Goal: Task Accomplishment & Management: Manage account settings

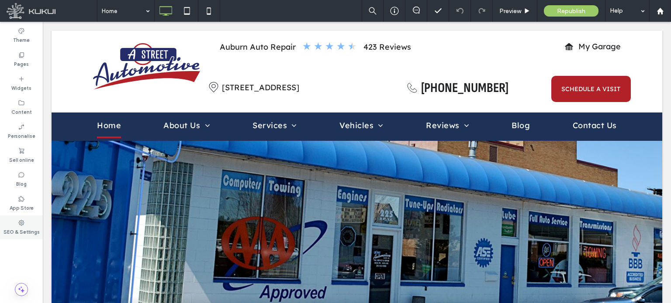
click at [21, 223] on icon at bounding box center [21, 223] width 7 height 7
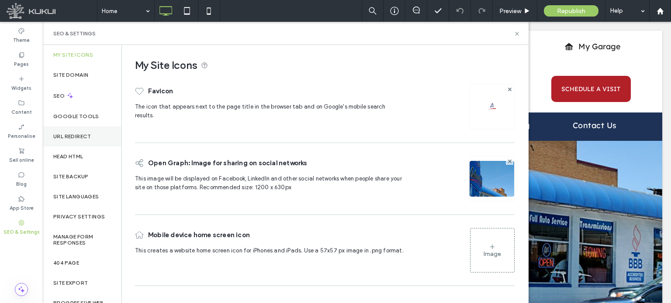
click at [77, 136] on label "URL Redirect" at bounding box center [72, 137] width 38 height 6
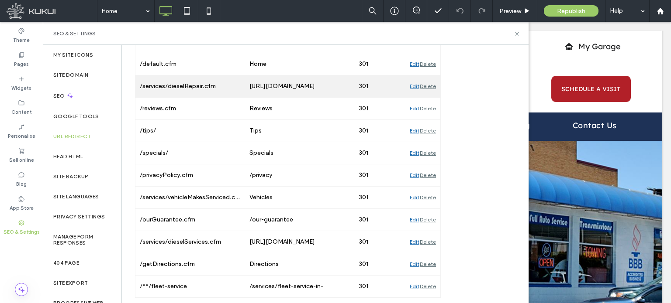
scroll to position [400, 0]
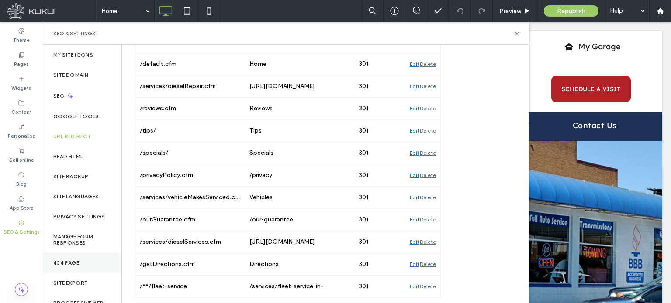
click at [77, 263] on label "404 Page" at bounding box center [66, 263] width 26 height 6
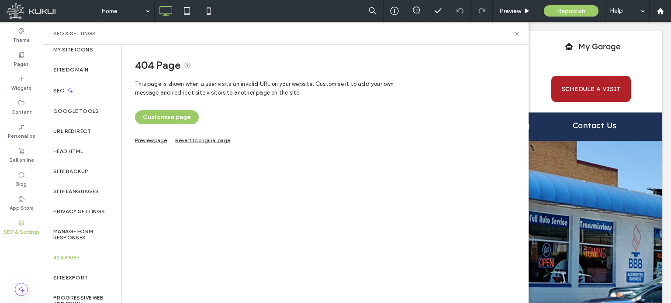
scroll to position [0, 0]
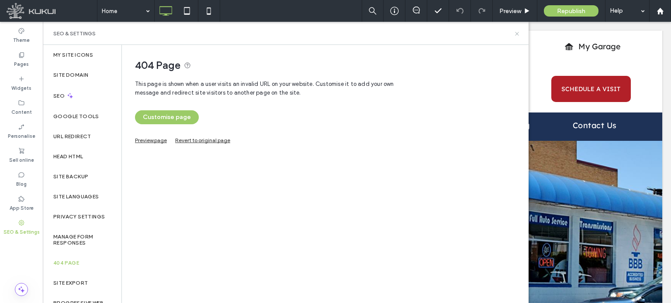
click at [517, 34] on use at bounding box center [516, 33] width 3 height 3
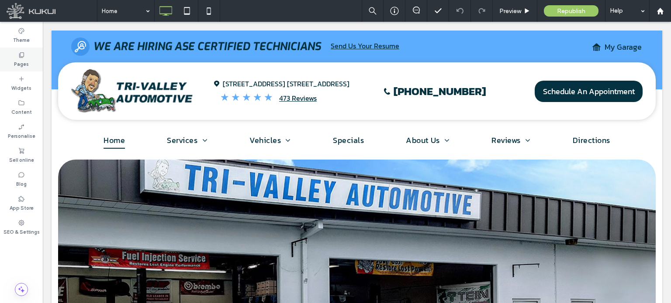
click at [20, 55] on use at bounding box center [21, 54] width 5 height 5
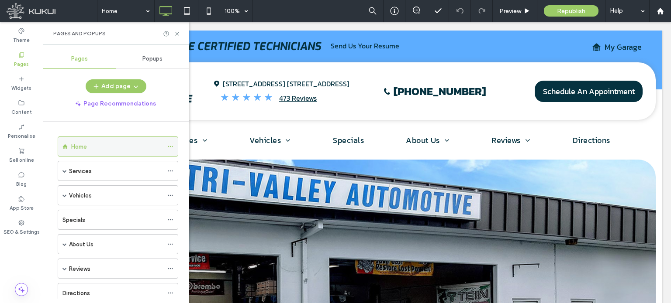
click at [171, 146] on icon at bounding box center [170, 147] width 6 height 6
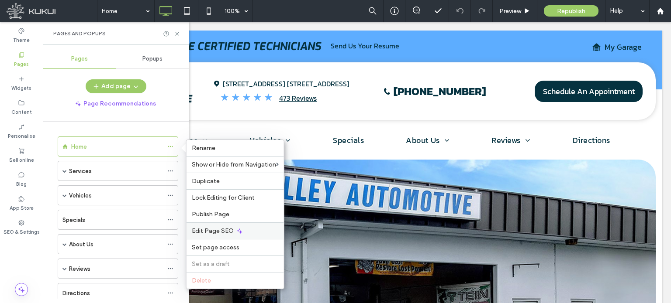
click at [227, 230] on span "Edit Page SEO" at bounding box center [213, 230] width 42 height 7
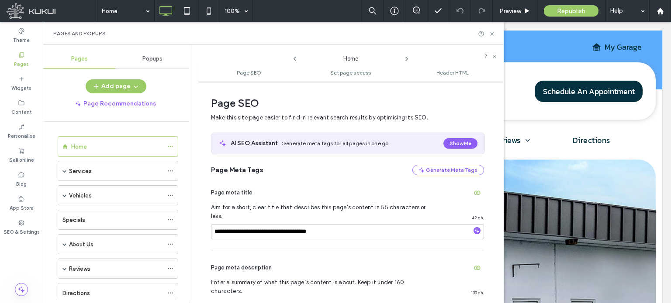
scroll to position [4, 0]
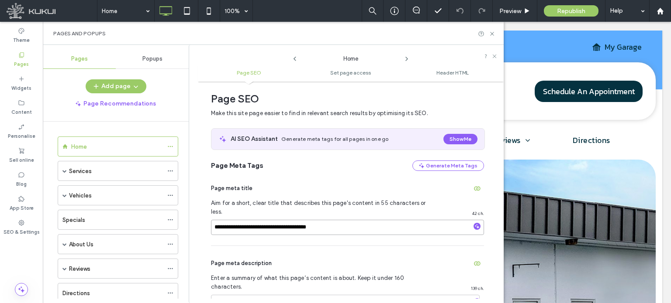
drag, startPoint x: 232, startPoint y: 220, endPoint x: 206, endPoint y: 220, distance: 26.2
click at [206, 220] on div "**********" at bounding box center [351, 192] width 306 height 213
type input "**********"
click at [335, 182] on div "Page meta title" at bounding box center [347, 189] width 273 height 14
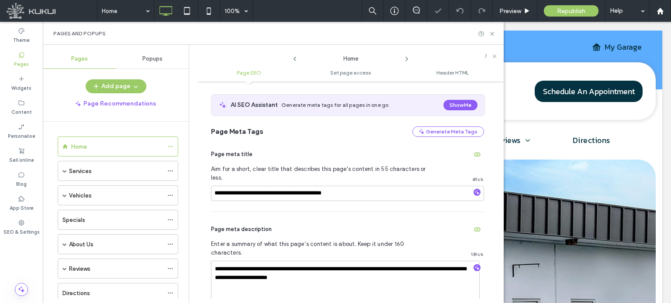
scroll to position [92, 0]
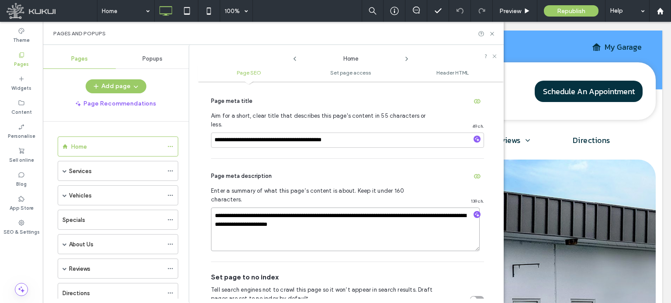
click at [327, 208] on textarea "**********" at bounding box center [345, 230] width 268 height 44
type textarea "**********"
click at [351, 169] on div "Page meta description" at bounding box center [347, 176] width 273 height 14
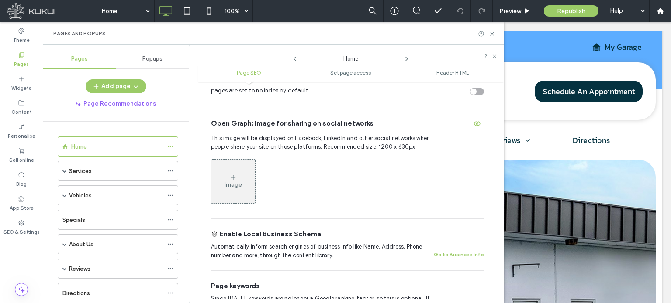
scroll to position [354, 0]
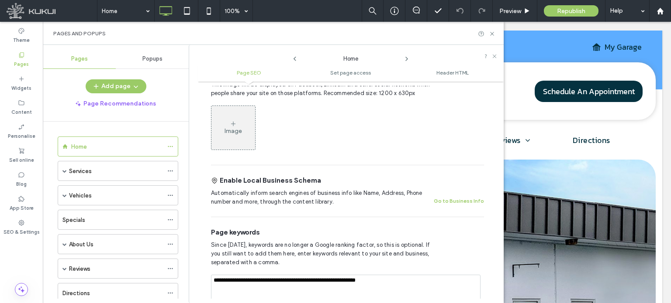
drag, startPoint x: 321, startPoint y: 265, endPoint x: 377, endPoint y: 270, distance: 56.5
click at [377, 275] on textarea "**********" at bounding box center [345, 297] width 269 height 44
type textarea "**********"
click at [434, 242] on span "Since 2009, keywords are no longer a Google ranking factor, so this is optional…" at bounding box center [323, 254] width 224 height 26
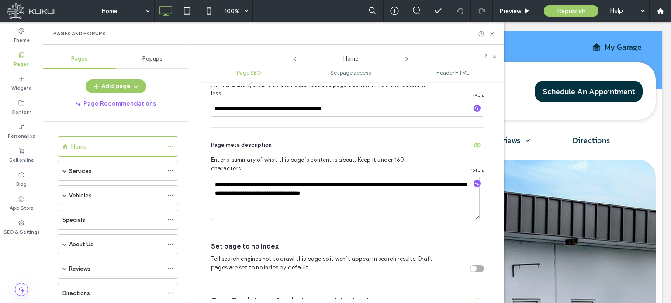
scroll to position [0, 0]
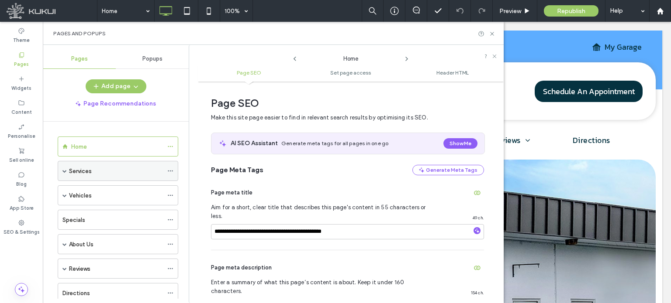
click at [107, 168] on div "Services" at bounding box center [116, 171] width 94 height 9
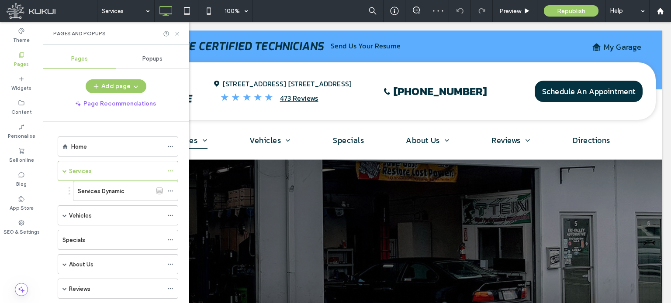
click at [176, 33] on use at bounding box center [176, 33] width 3 height 3
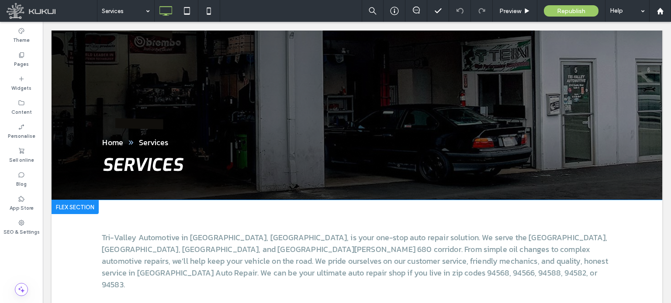
scroll to position [175, 0]
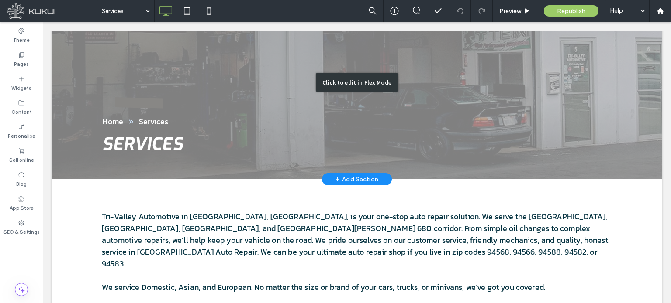
click at [147, 141] on div "Click to edit in Flex Mode" at bounding box center [357, 82] width 610 height 194
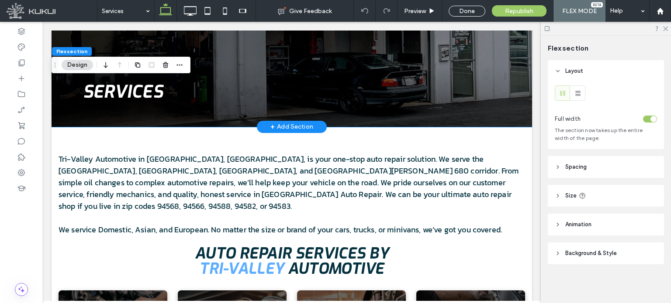
click at [134, 92] on span "Services" at bounding box center [123, 91] width 80 height 23
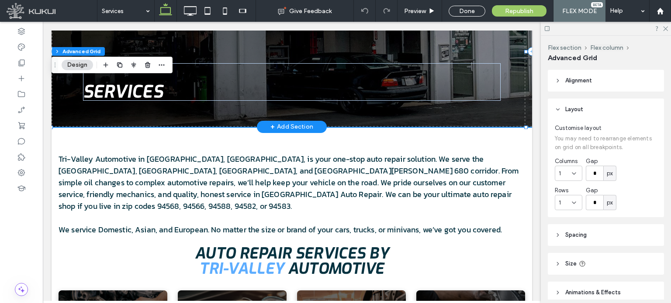
click at [134, 92] on span "Services" at bounding box center [123, 91] width 80 height 23
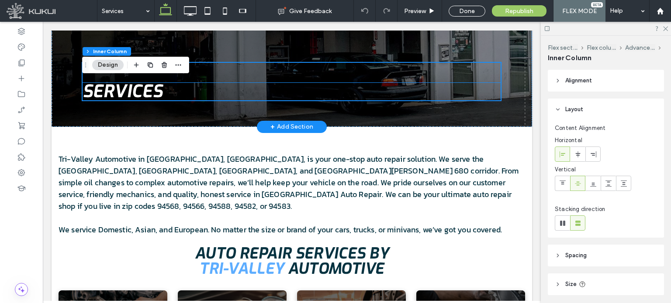
click at [136, 92] on span "Services" at bounding box center [123, 91] width 80 height 23
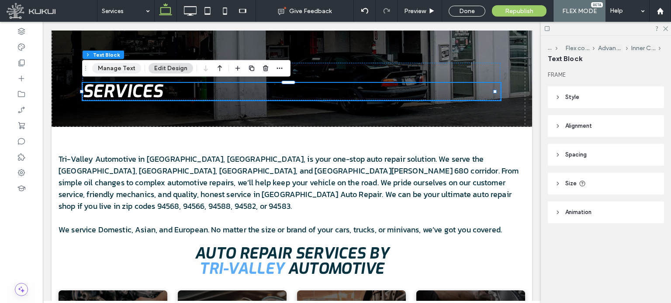
click at [131, 69] on button "Manage Text" at bounding box center [116, 68] width 49 height 10
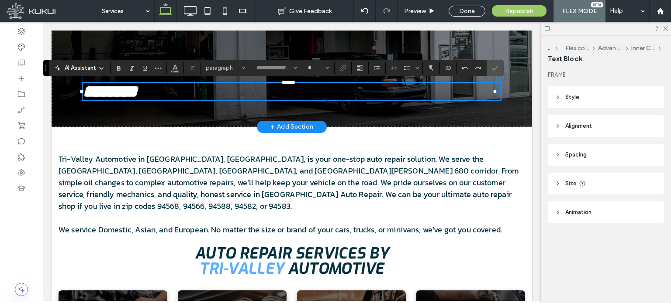
type input "***"
type input "**"
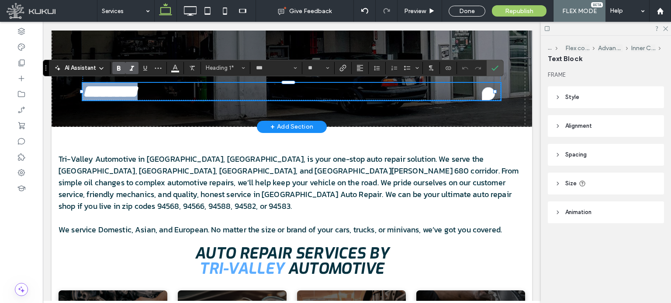
click at [172, 87] on h1 "********" at bounding box center [292, 91] width 418 height 17
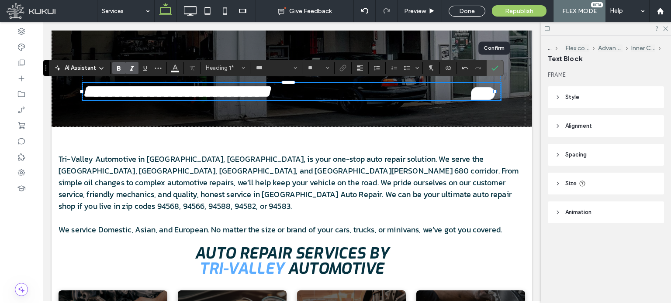
drag, startPoint x: 492, startPoint y: 67, endPoint x: 449, endPoint y: 45, distance: 49.0
click at [492, 67] on icon "Confirm" at bounding box center [494, 68] width 7 height 7
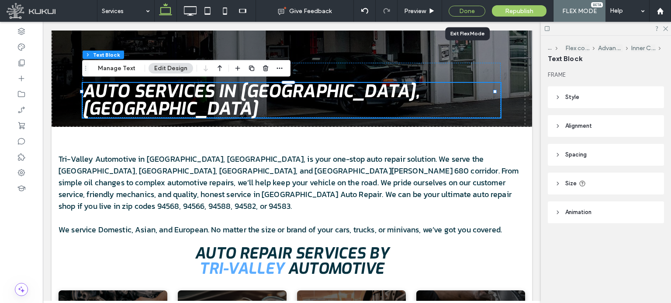
click at [465, 11] on div "Done" at bounding box center [466, 11] width 37 height 11
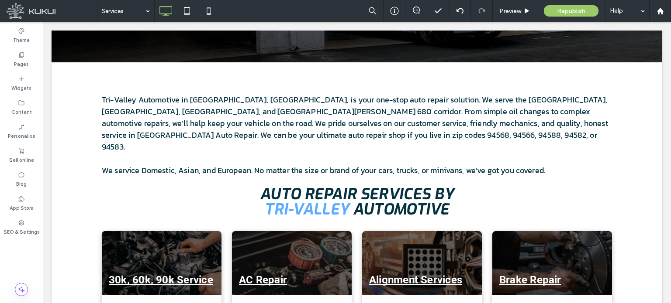
scroll to position [306, 0]
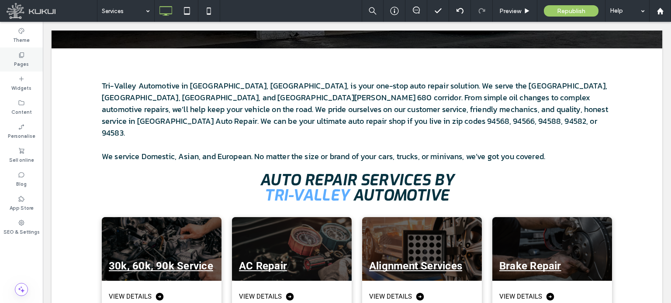
drag, startPoint x: 21, startPoint y: 56, endPoint x: 20, endPoint y: 64, distance: 7.9
click at [20, 56] on icon at bounding box center [21, 55] width 7 height 7
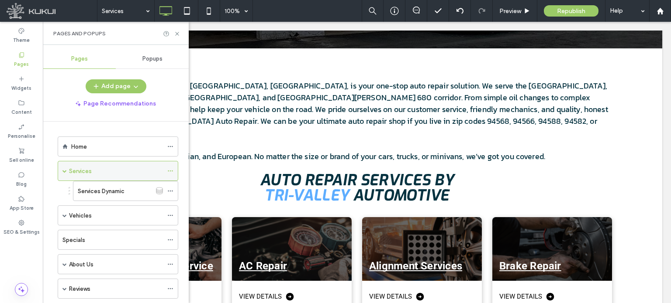
click at [172, 172] on icon at bounding box center [170, 171] width 6 height 6
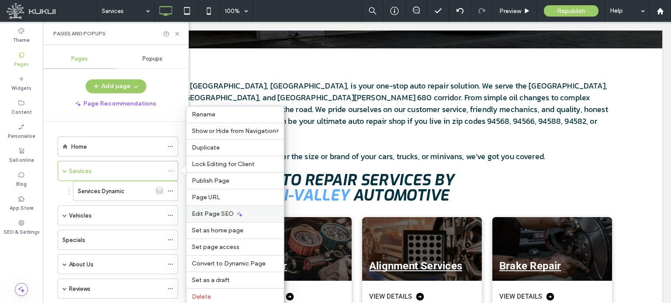
click at [215, 217] on div "Edit Page SEO" at bounding box center [234, 214] width 97 height 17
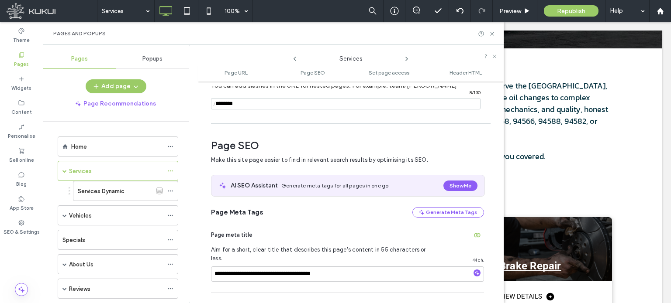
scroll to position [120, 0]
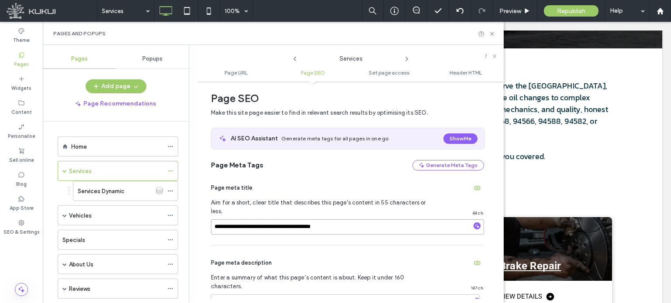
drag, startPoint x: 232, startPoint y: 217, endPoint x: 207, endPoint y: 218, distance: 24.9
click at [208, 218] on div "**********" at bounding box center [351, 192] width 306 height 213
type input "**********"
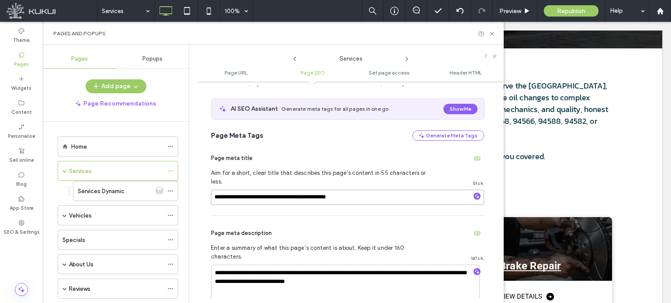
scroll to position [207, 0]
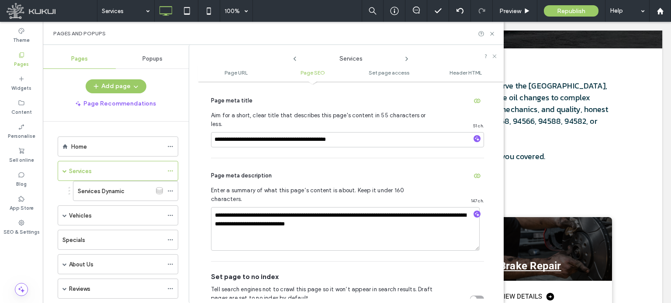
click at [346, 169] on div "Page meta description" at bounding box center [347, 176] width 273 height 14
click at [353, 213] on textarea "**********" at bounding box center [345, 229] width 268 height 44
type textarea "**********"
click at [404, 169] on div "Page meta description" at bounding box center [347, 176] width 273 height 14
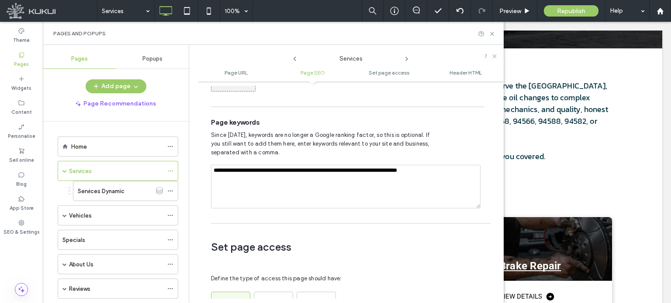
scroll to position [513, 0]
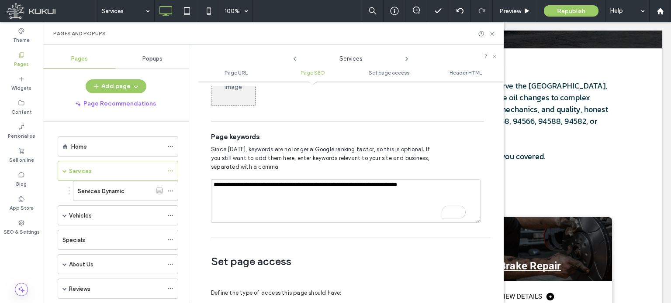
drag, startPoint x: 297, startPoint y: 167, endPoint x: 281, endPoint y: 170, distance: 16.4
click at [281, 179] on textarea "**********" at bounding box center [345, 201] width 269 height 44
drag, startPoint x: 268, startPoint y: 169, endPoint x: 198, endPoint y: 169, distance: 70.3
click at [198, 169] on div "**********" at bounding box center [351, 192] width 306 height 213
drag, startPoint x: 334, startPoint y: 167, endPoint x: 409, endPoint y: 172, distance: 75.7
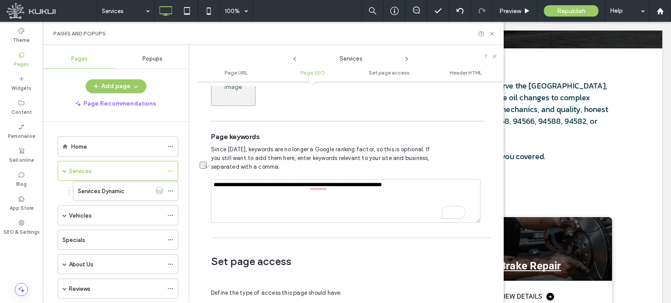
click at [409, 179] on textarea "**********" at bounding box center [345, 201] width 269 height 44
type textarea "**********"
click at [444, 145] on div "Since 2009, keywords are no longer a Google ranking factor, so this is optional…" at bounding box center [347, 158] width 273 height 26
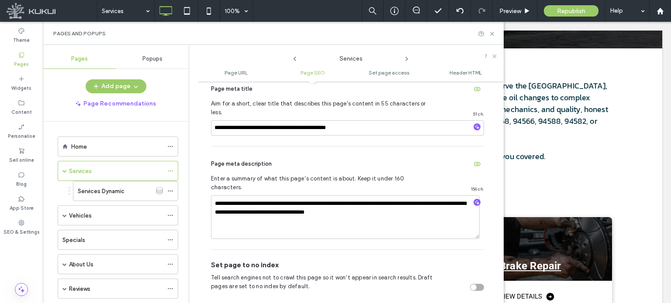
scroll to position [207, 0]
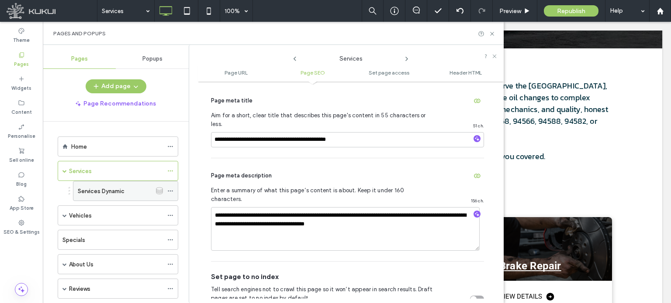
click at [171, 191] on use at bounding box center [170, 191] width 5 height 1
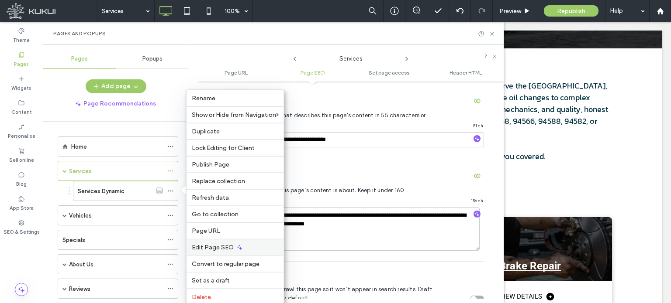
click at [227, 245] on span "Edit Page SEO" at bounding box center [213, 247] width 42 height 7
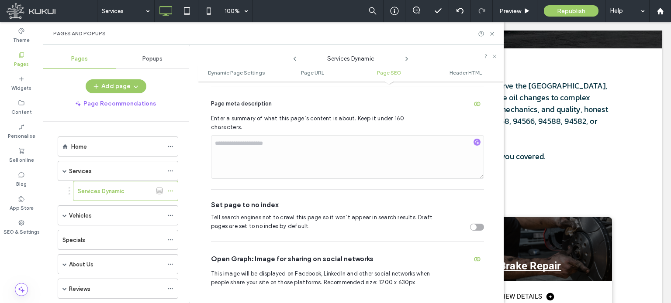
scroll to position [463, 0]
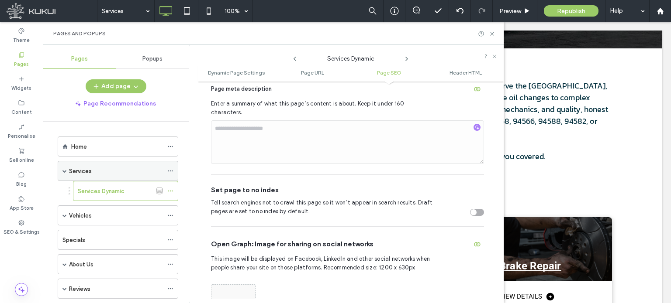
click at [65, 170] on span at bounding box center [64, 171] width 4 height 4
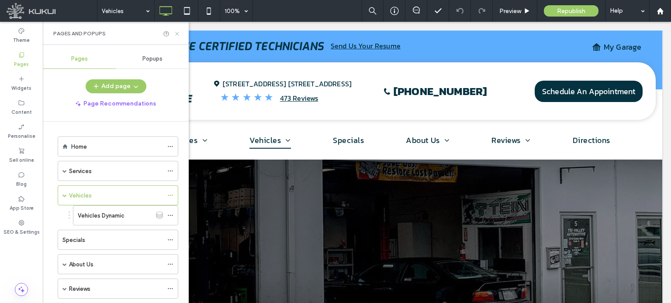
click at [179, 35] on icon at bounding box center [177, 34] width 7 height 7
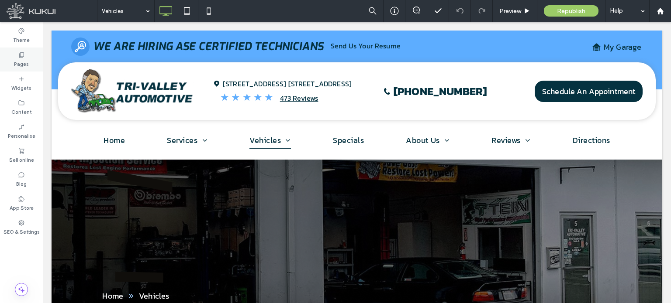
click at [22, 54] on icon at bounding box center [21, 55] width 7 height 7
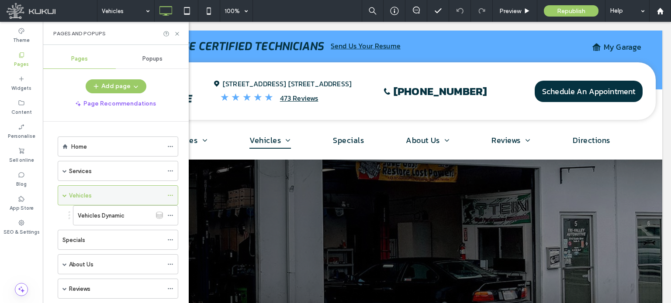
click at [171, 194] on icon at bounding box center [170, 196] width 6 height 6
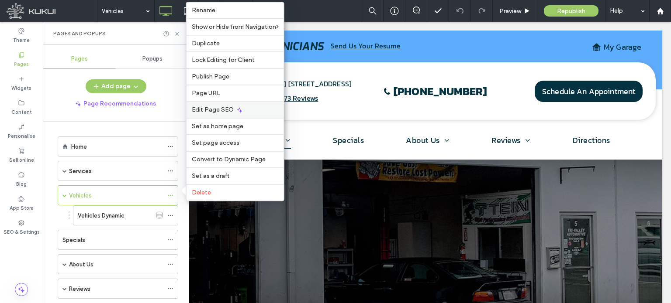
click at [225, 112] on span "Edit Page SEO" at bounding box center [213, 109] width 42 height 7
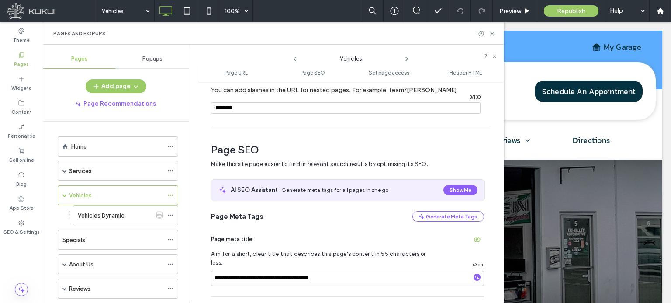
scroll to position [120, 0]
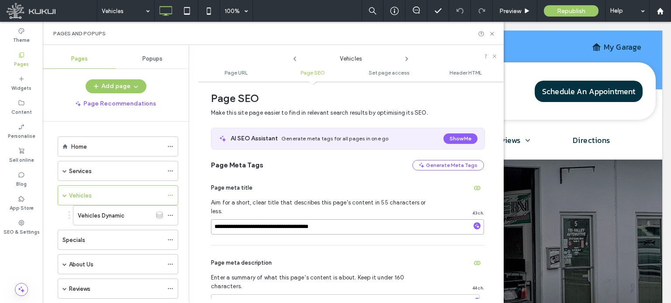
drag, startPoint x: 265, startPoint y: 218, endPoint x: 212, endPoint y: 218, distance: 53.3
click at [212, 220] on input "**********" at bounding box center [347, 227] width 273 height 15
type input "**********"
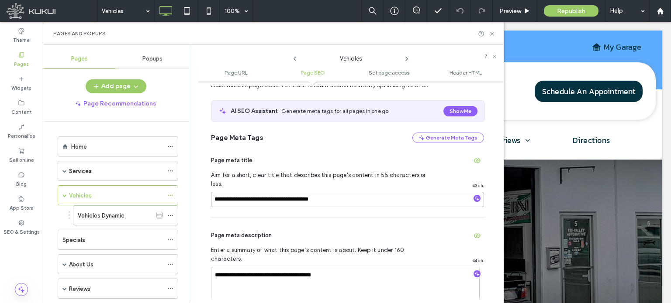
scroll to position [207, 0]
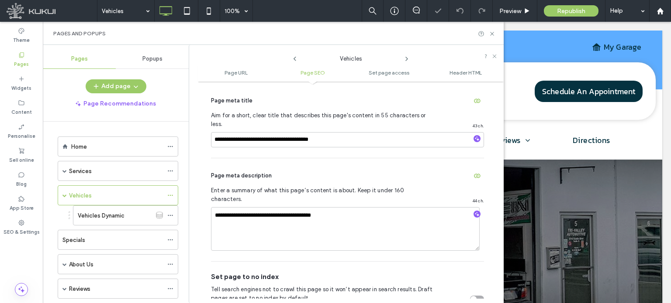
click at [356, 171] on div "Page meta description" at bounding box center [347, 176] width 273 height 14
drag, startPoint x: 215, startPoint y: 197, endPoint x: 332, endPoint y: 204, distance: 117.2
click at [332, 207] on textarea "**********" at bounding box center [345, 229] width 268 height 44
click at [306, 207] on textarea at bounding box center [347, 229] width 273 height 44
type textarea "**********"
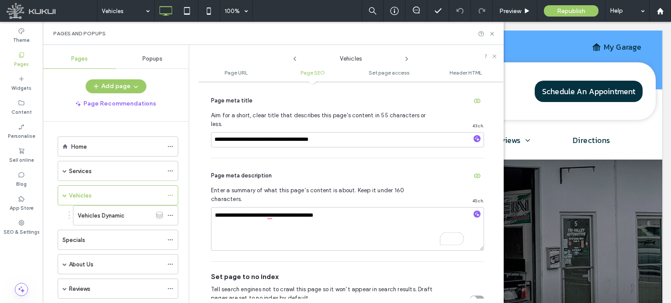
click at [381, 158] on div "**********" at bounding box center [347, 209] width 273 height 103
click at [170, 215] on icon at bounding box center [170, 216] width 6 height 6
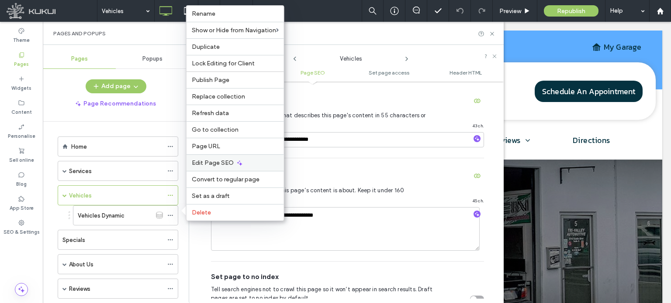
click at [218, 164] on span "Edit Page SEO" at bounding box center [213, 162] width 42 height 7
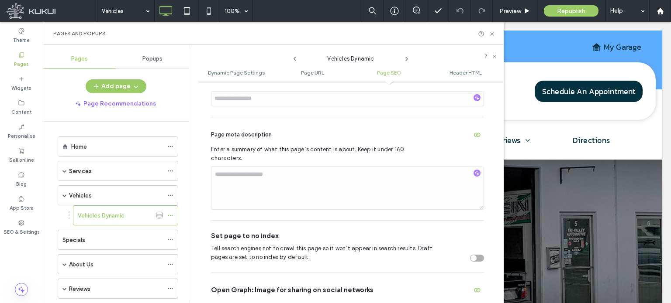
scroll to position [419, 0]
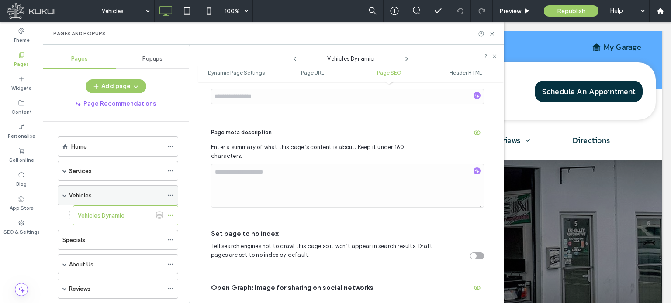
click at [64, 196] on span at bounding box center [64, 195] width 4 height 4
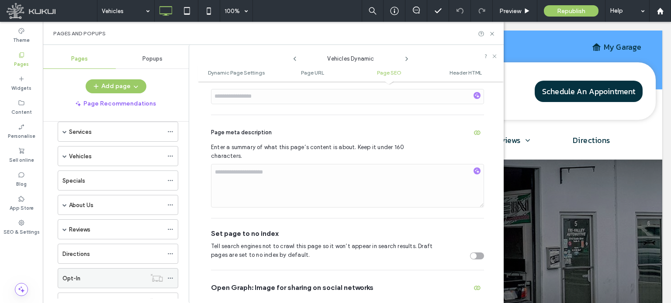
scroll to position [73, 0]
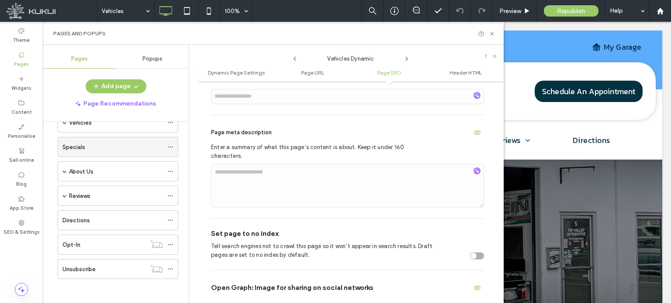
click at [114, 143] on div "Specials" at bounding box center [112, 147] width 100 height 9
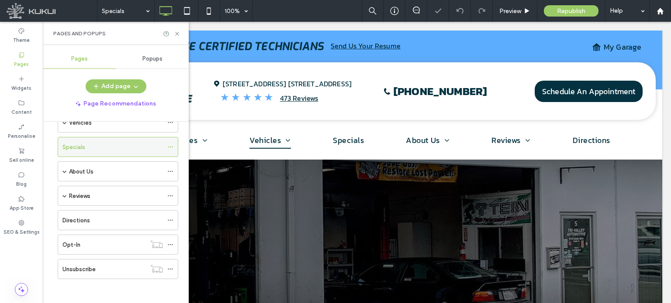
click at [170, 146] on icon at bounding box center [170, 147] width 6 height 6
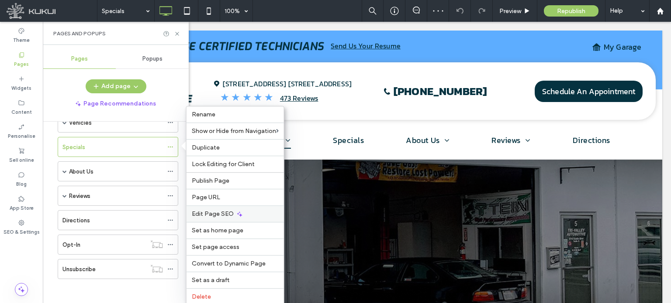
click at [224, 215] on span "Edit Page SEO" at bounding box center [213, 213] width 42 height 7
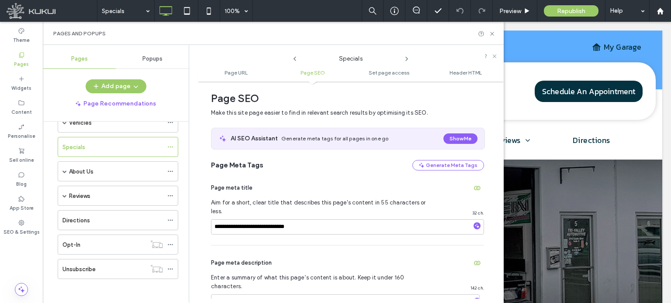
scroll to position [207, 0]
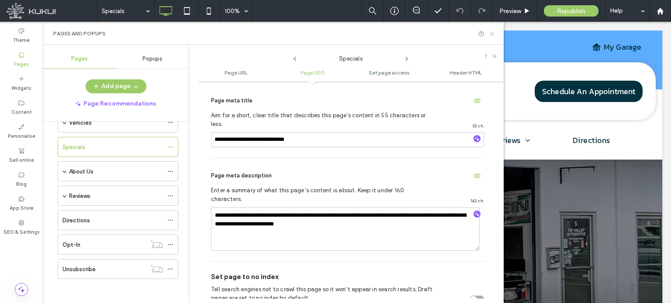
click at [489, 36] on icon at bounding box center [492, 34] width 7 height 7
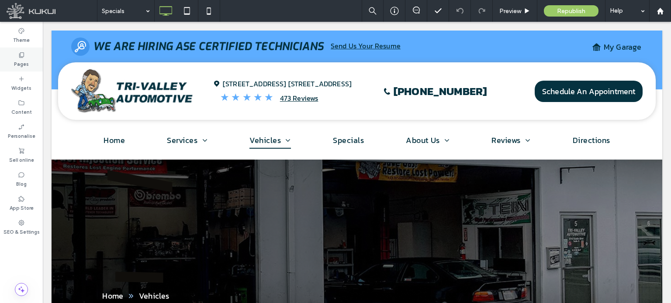
click at [20, 57] on icon at bounding box center [21, 55] width 7 height 7
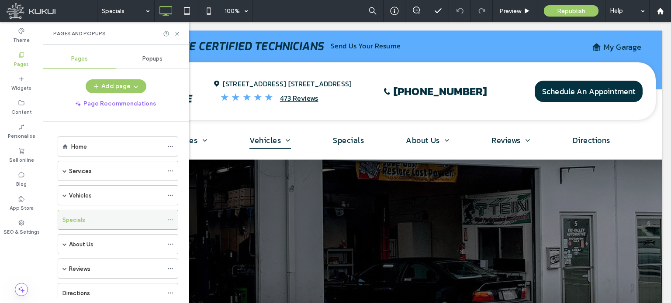
click at [167, 219] on icon at bounding box center [170, 220] width 6 height 6
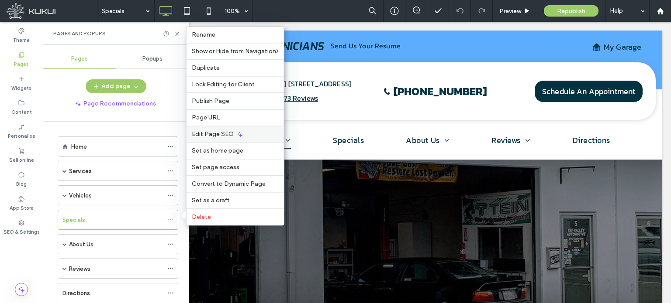
click at [227, 134] on span "Edit Page SEO" at bounding box center [213, 134] width 42 height 7
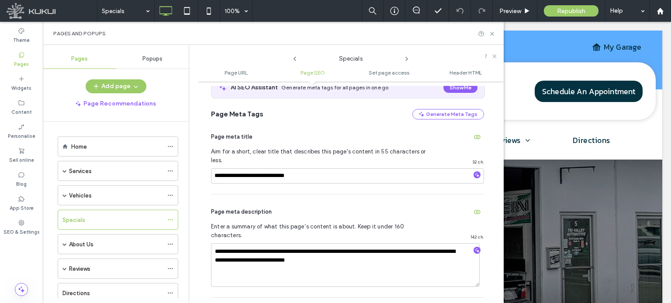
scroll to position [120, 0]
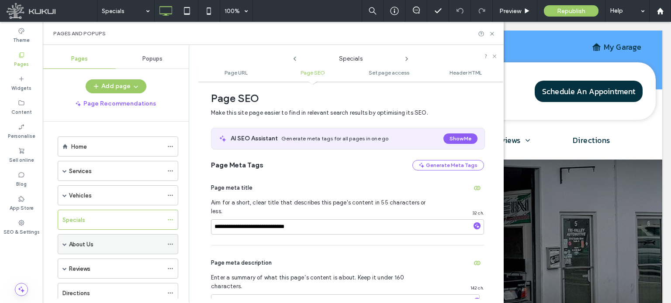
click at [121, 241] on div "About Us" at bounding box center [116, 244] width 94 height 9
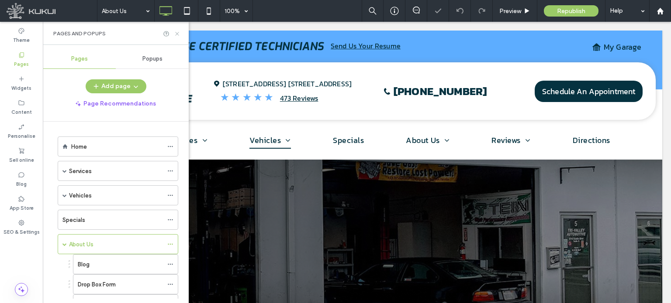
click at [178, 34] on use at bounding box center [176, 33] width 3 height 3
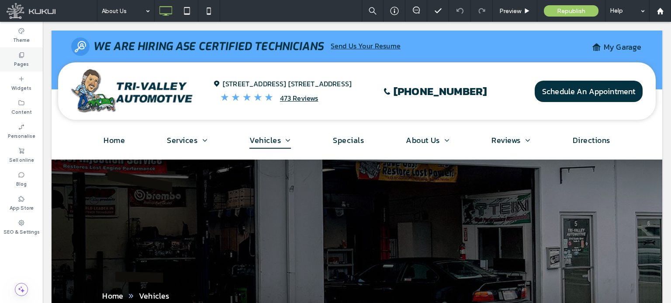
click at [23, 55] on icon at bounding box center [21, 55] width 7 height 7
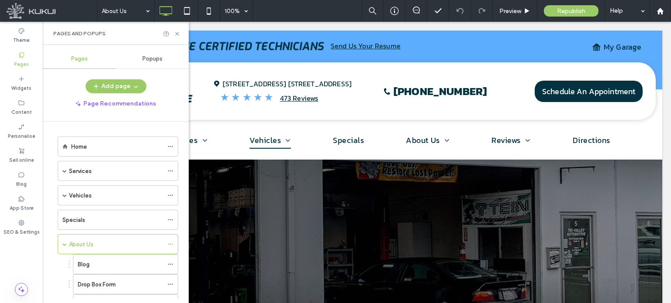
scroll to position [87, 0]
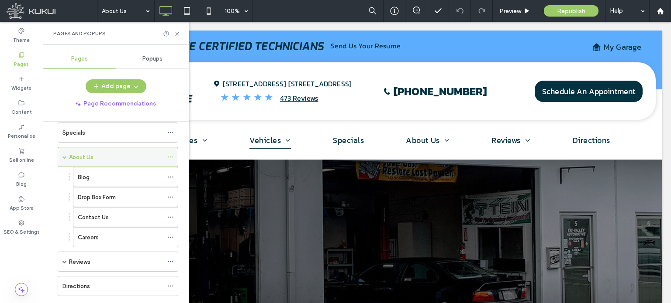
click at [170, 154] on icon at bounding box center [170, 157] width 6 height 6
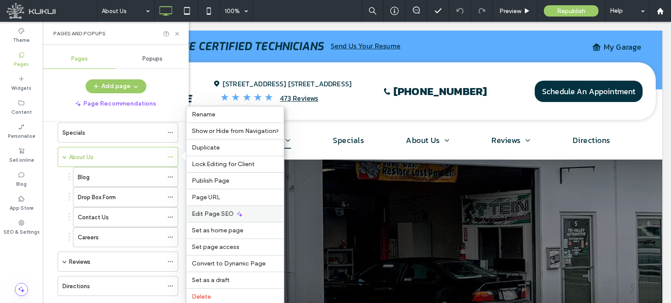
click at [208, 213] on span "Edit Page SEO" at bounding box center [213, 213] width 42 height 7
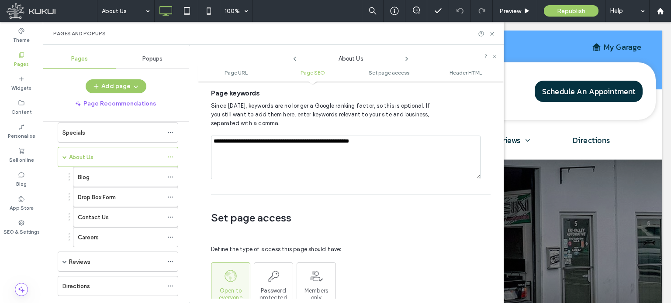
scroll to position [513, 0]
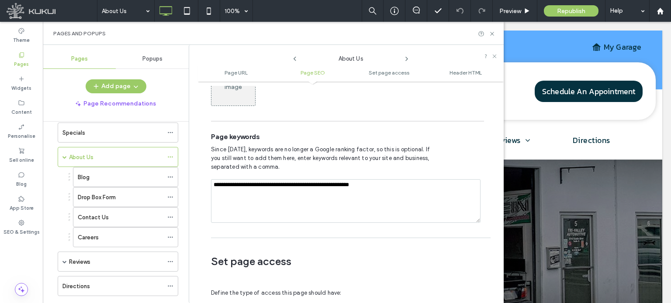
click at [246, 179] on textarea "**********" at bounding box center [345, 201] width 269 height 44
type textarea "**********"
click at [426, 145] on span "Since 2009, keywords are no longer a Google ranking factor, so this is optional…" at bounding box center [323, 158] width 224 height 26
click at [124, 173] on div "Blog" at bounding box center [120, 177] width 85 height 9
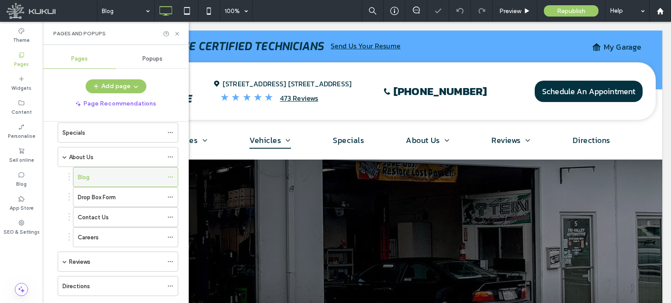
click at [172, 175] on icon at bounding box center [170, 177] width 6 height 6
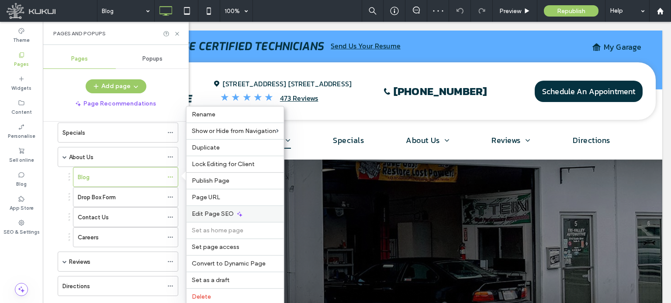
click at [207, 215] on span "Edit Page SEO" at bounding box center [213, 213] width 42 height 7
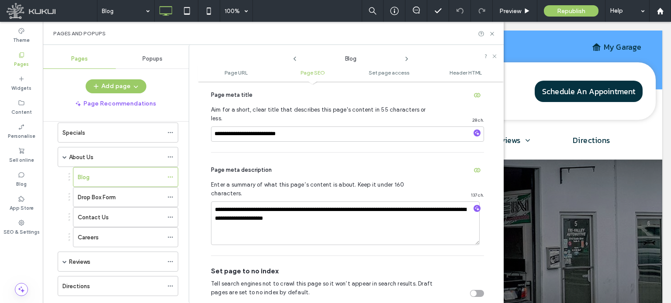
scroll to position [207, 0]
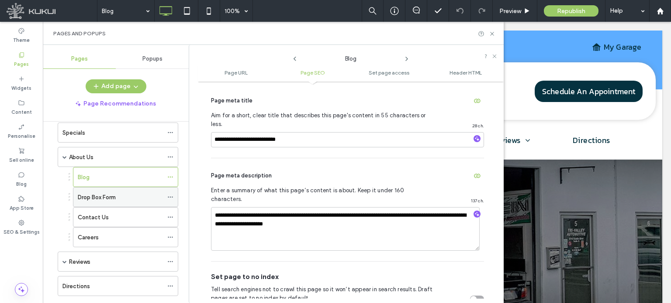
click at [131, 194] on div "Drop Box Form" at bounding box center [120, 197] width 85 height 9
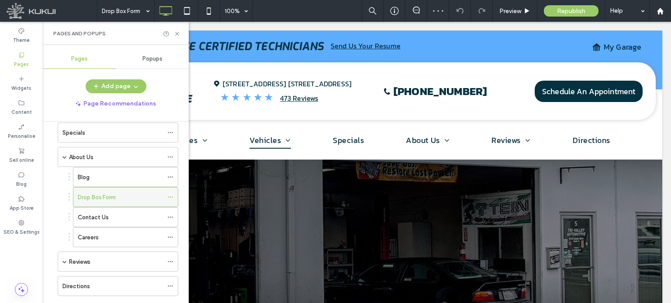
click at [171, 196] on icon at bounding box center [170, 197] width 6 height 6
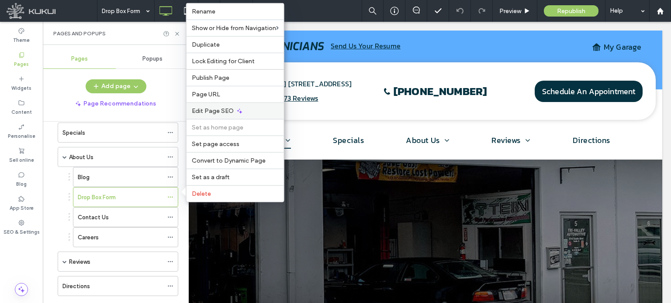
click at [225, 110] on span "Edit Page SEO" at bounding box center [213, 110] width 42 height 7
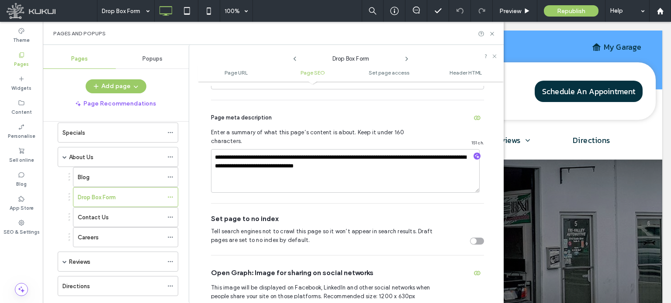
scroll to position [251, 0]
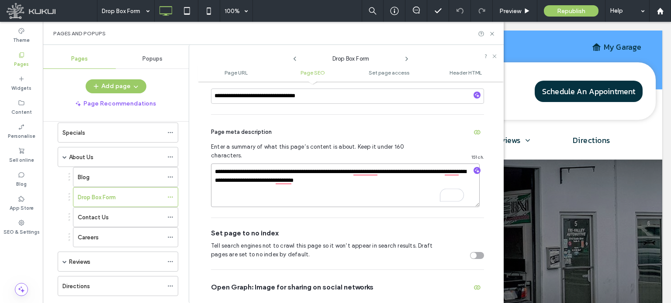
drag, startPoint x: 216, startPoint y: 152, endPoint x: 361, endPoint y: 170, distance: 146.5
click at [361, 170] on textarea "**********" at bounding box center [345, 186] width 268 height 44
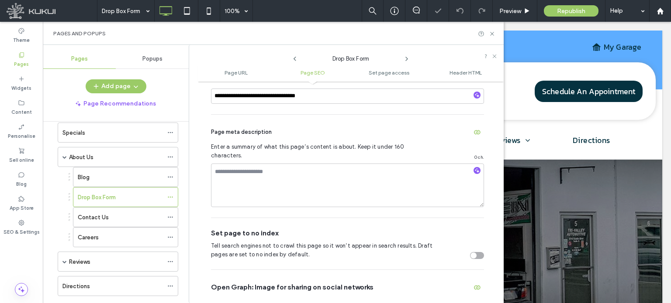
click at [397, 125] on div "Page meta description" at bounding box center [347, 132] width 273 height 14
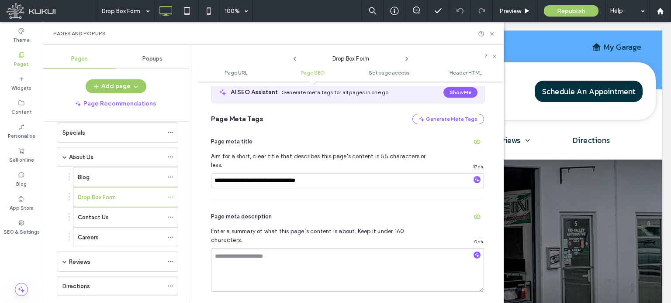
scroll to position [163, 0]
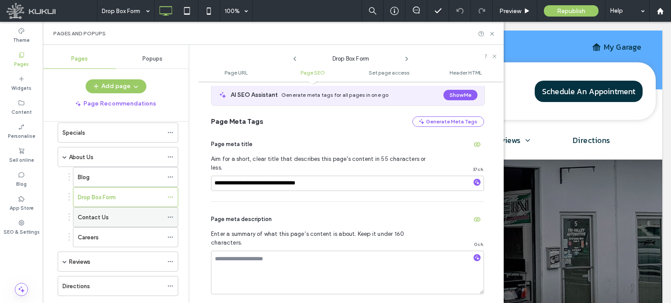
click at [124, 213] on div "Contact Us" at bounding box center [120, 217] width 85 height 9
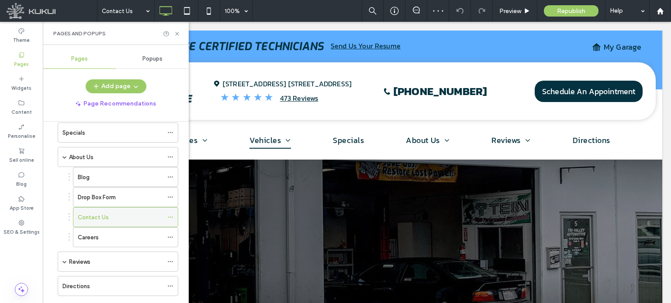
click at [170, 217] on use at bounding box center [170, 217] width 5 height 1
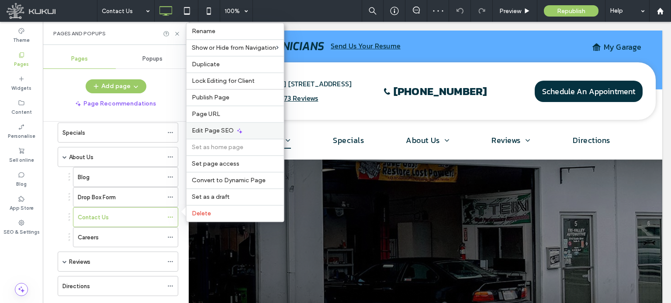
click at [206, 130] on span "Edit Page SEO" at bounding box center [213, 130] width 42 height 7
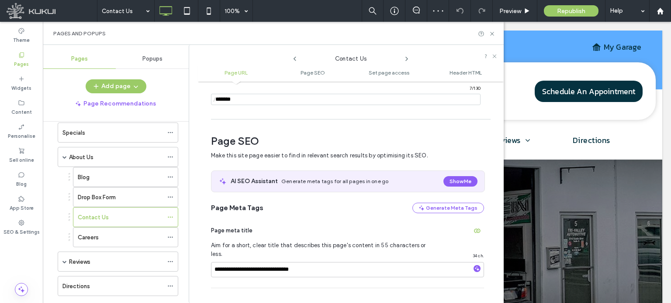
scroll to position [120, 0]
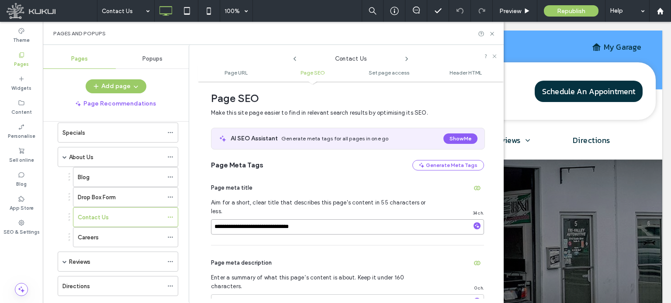
click at [241, 220] on input "**********" at bounding box center [347, 227] width 273 height 15
type input "**********"
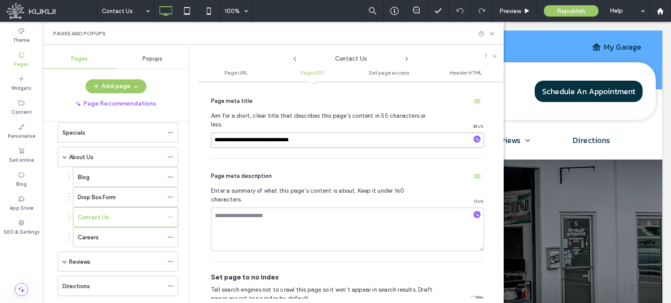
scroll to position [207, 0]
click at [330, 169] on div "Page meta description" at bounding box center [347, 176] width 273 height 14
click at [127, 236] on div "Careers" at bounding box center [120, 237] width 85 height 9
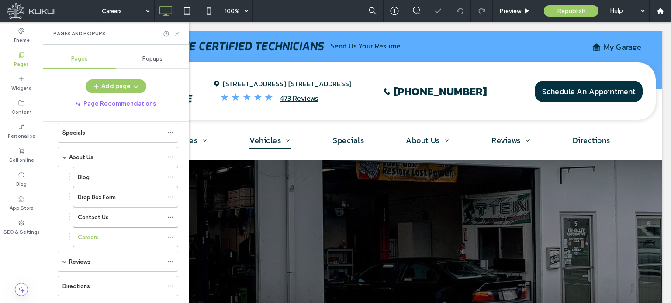
click at [179, 34] on icon at bounding box center [177, 34] width 7 height 7
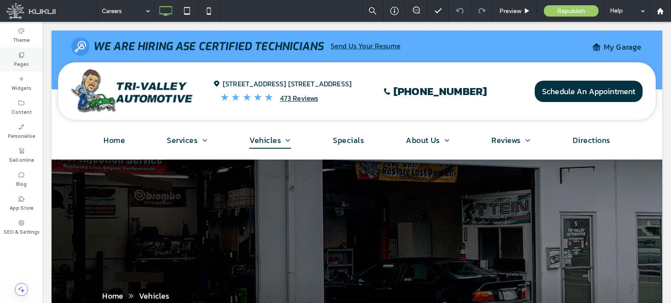
click at [24, 54] on icon at bounding box center [21, 55] width 7 height 7
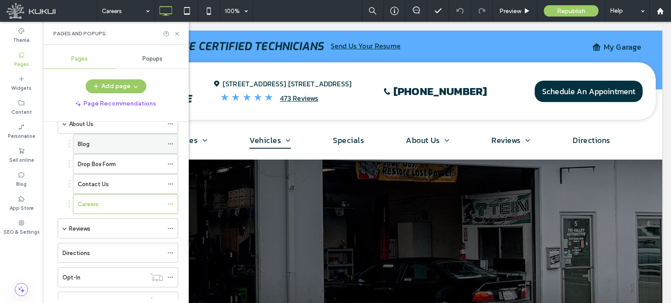
scroll to position [131, 0]
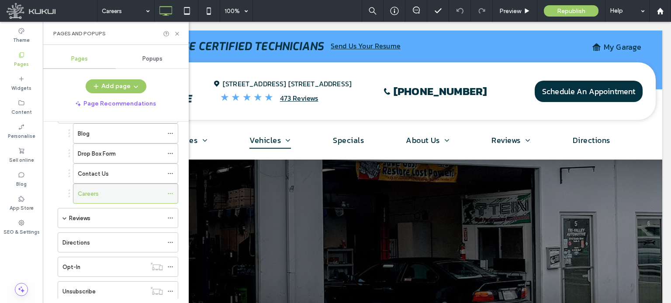
click at [170, 191] on icon at bounding box center [170, 194] width 6 height 6
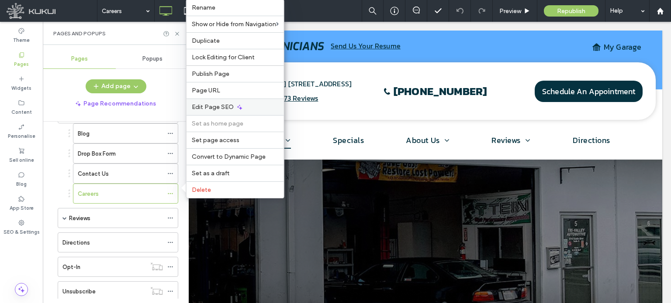
click at [209, 106] on span "Edit Page SEO" at bounding box center [213, 106] width 42 height 7
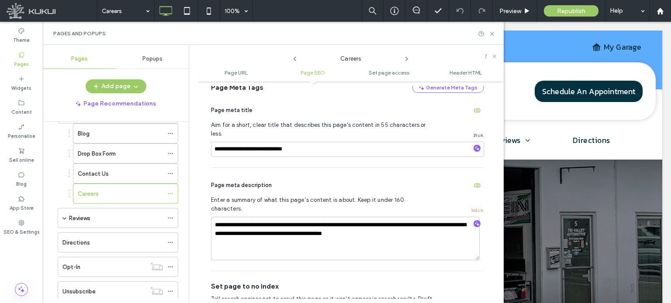
scroll to position [207, 0]
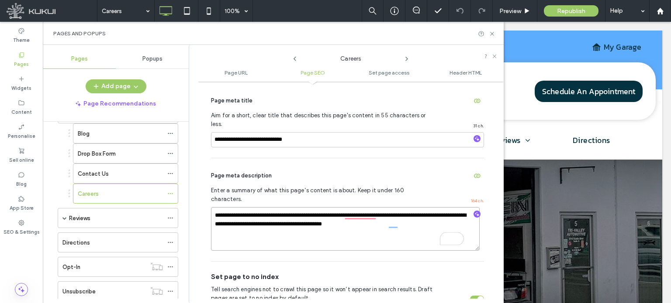
drag, startPoint x: 215, startPoint y: 199, endPoint x: 399, endPoint y: 212, distance: 184.7
click at [399, 212] on textarea "**********" at bounding box center [345, 229] width 268 height 44
paste textarea "*****"
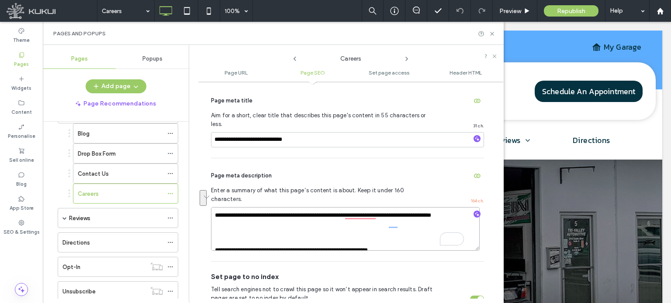
scroll to position [12, 0]
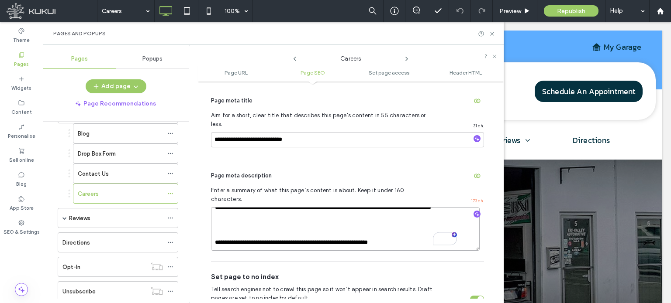
click at [213, 230] on textarea "**********" at bounding box center [345, 229] width 268 height 44
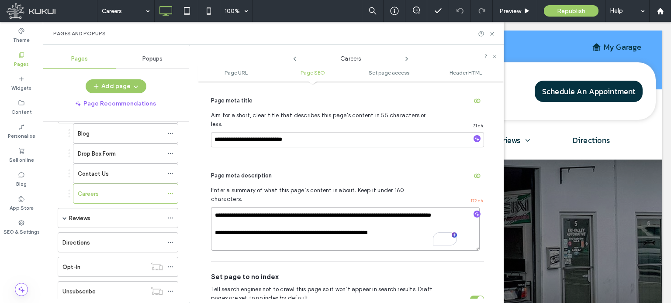
scroll to position [0, 0]
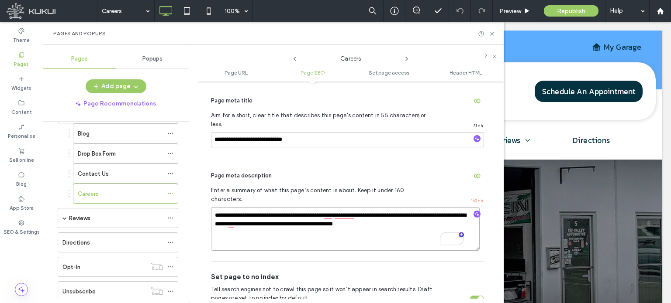
type textarea "**********"
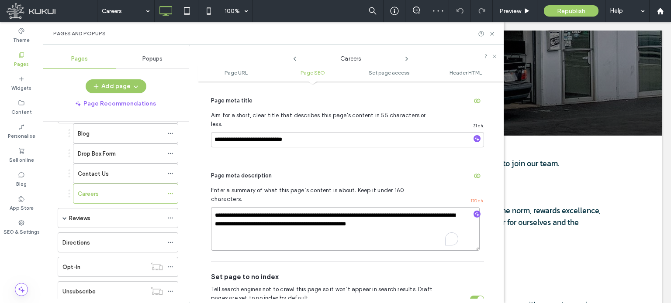
click at [334, 207] on textarea "**********" at bounding box center [345, 229] width 268 height 44
drag, startPoint x: 396, startPoint y: 207, endPoint x: 231, endPoint y: 215, distance: 166.1
click at [231, 215] on textarea "**********" at bounding box center [345, 229] width 268 height 44
type textarea "**********"
click at [334, 169] on div "Page meta description" at bounding box center [347, 176] width 273 height 14
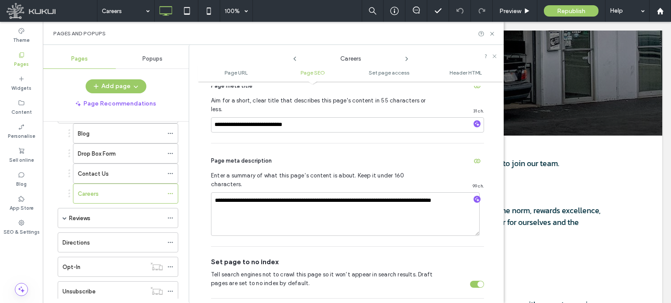
scroll to position [207, 0]
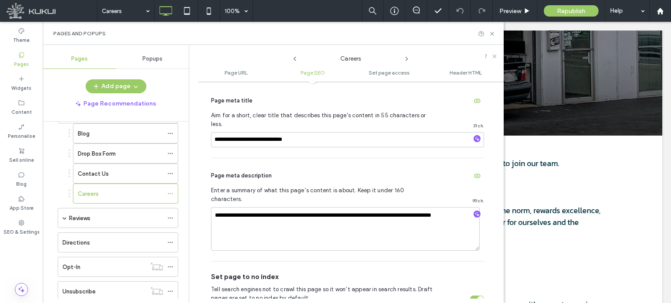
click at [470, 296] on div "toggle" at bounding box center [477, 299] width 14 height 7
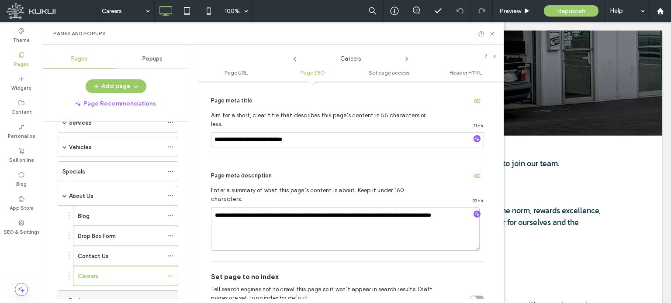
scroll to position [44, 0]
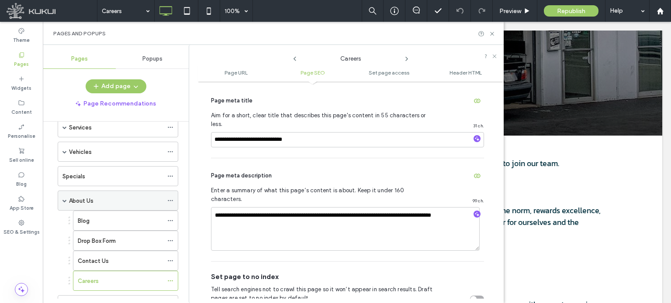
click at [64, 201] on span at bounding box center [64, 201] width 4 height 4
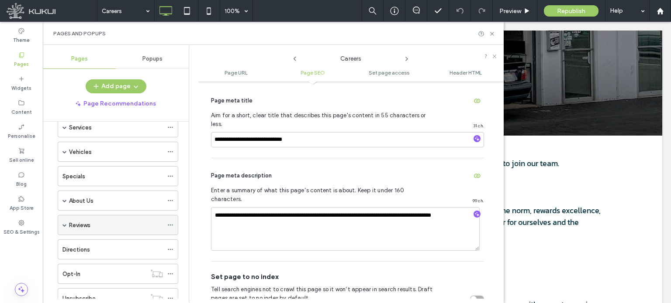
scroll to position [73, 0]
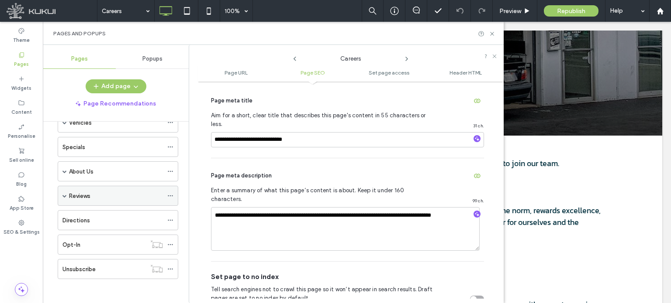
click at [110, 192] on div "Reviews" at bounding box center [116, 196] width 94 height 9
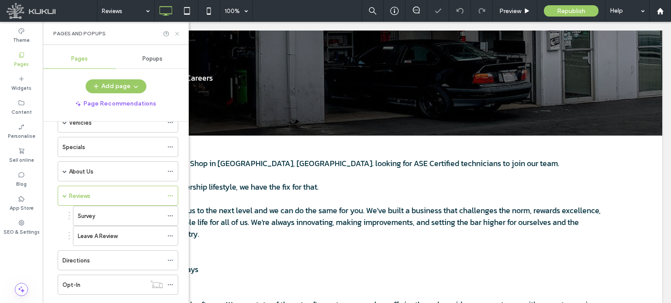
click at [177, 32] on icon at bounding box center [177, 34] width 7 height 7
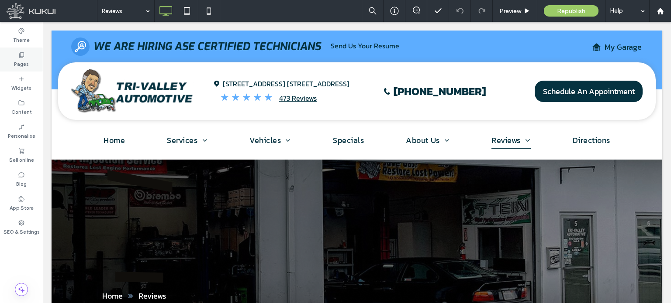
click at [23, 56] on use at bounding box center [21, 54] width 5 height 5
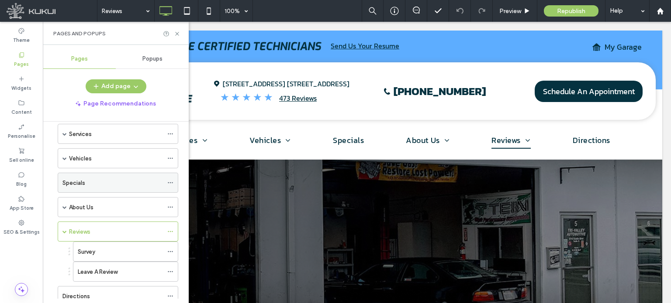
scroll to position [87, 0]
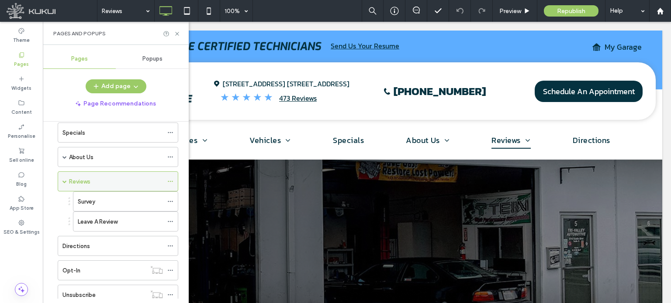
click at [169, 180] on icon at bounding box center [170, 182] width 6 height 6
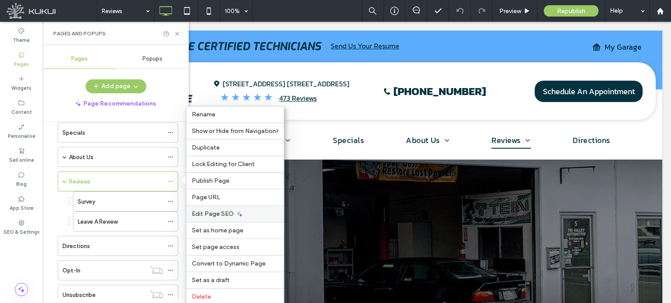
click at [222, 207] on div "Edit Page SEO" at bounding box center [234, 214] width 97 height 17
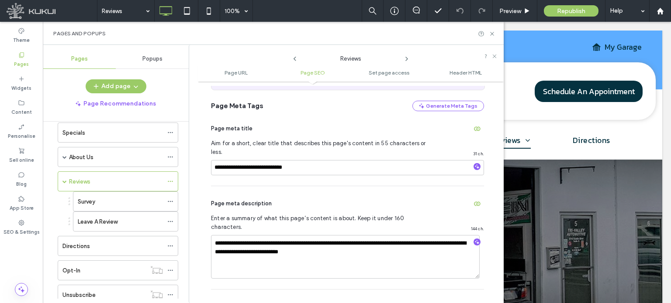
scroll to position [207, 0]
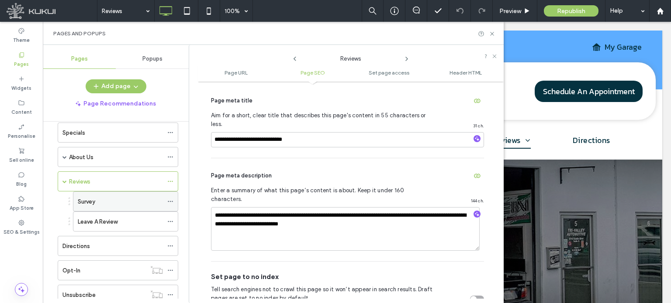
click at [120, 200] on div "Survey" at bounding box center [120, 201] width 85 height 9
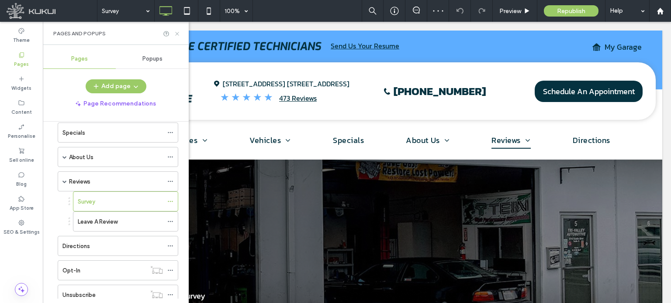
click at [176, 33] on use at bounding box center [176, 33] width 3 height 3
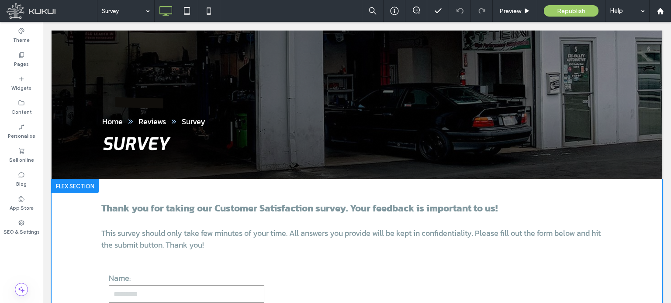
scroll to position [175, 0]
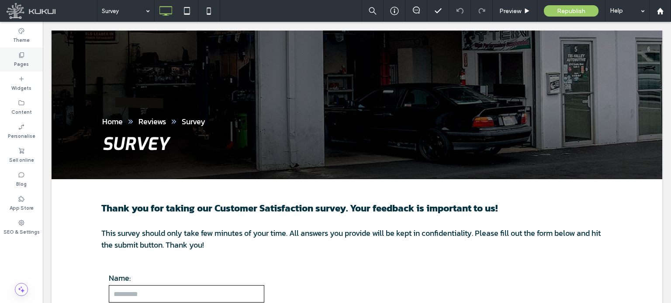
click at [21, 54] on icon at bounding box center [21, 55] width 7 height 7
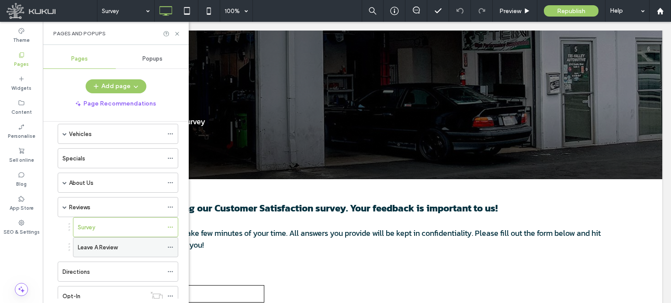
scroll to position [113, 0]
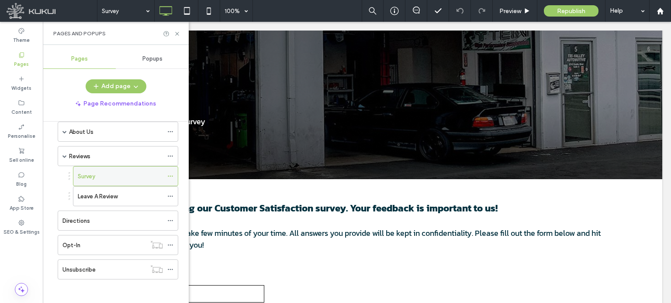
click at [169, 176] on icon at bounding box center [170, 176] width 6 height 6
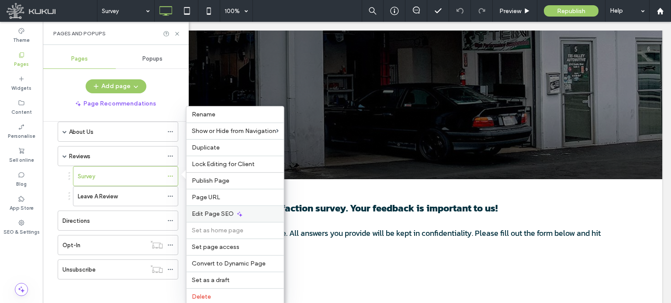
click at [207, 214] on span "Edit Page SEO" at bounding box center [213, 213] width 42 height 7
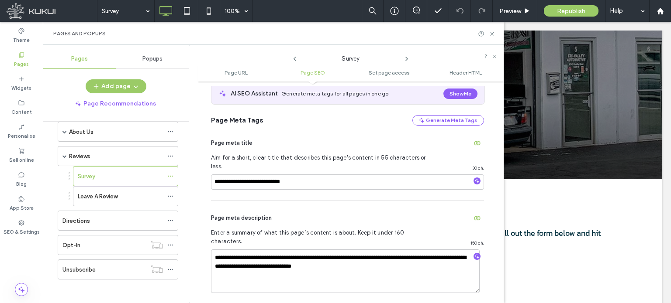
scroll to position [163, 0]
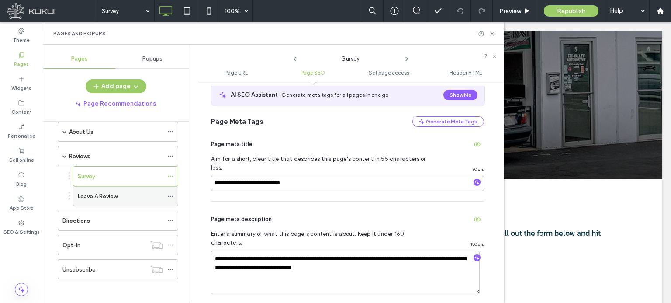
click at [127, 193] on div "Leave A Review" at bounding box center [120, 196] width 85 height 9
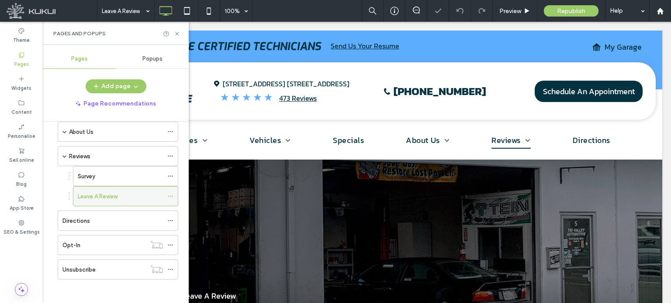
click at [172, 196] on use at bounding box center [170, 196] width 5 height 1
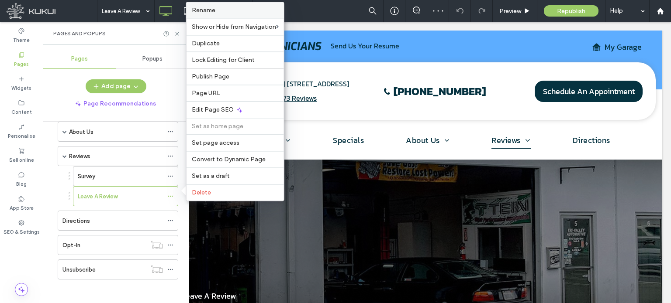
click at [205, 10] on span "Rename" at bounding box center [204, 10] width 24 height 7
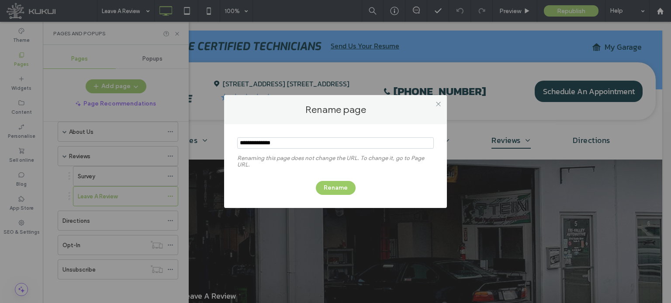
click at [259, 143] on input "notEmpty" at bounding box center [335, 143] width 196 height 11
type input "**********"
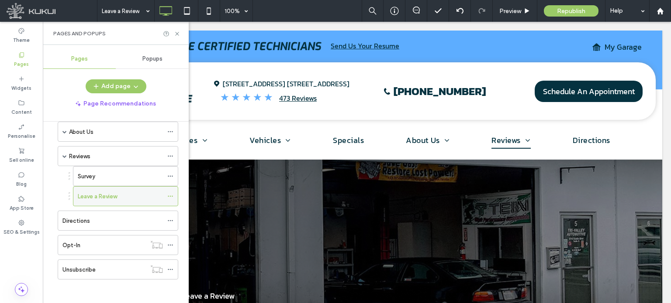
click at [170, 194] on icon at bounding box center [170, 196] width 6 height 6
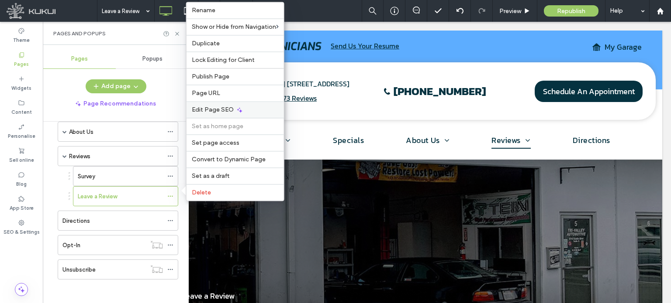
click at [212, 110] on span "Edit Page SEO" at bounding box center [213, 109] width 42 height 7
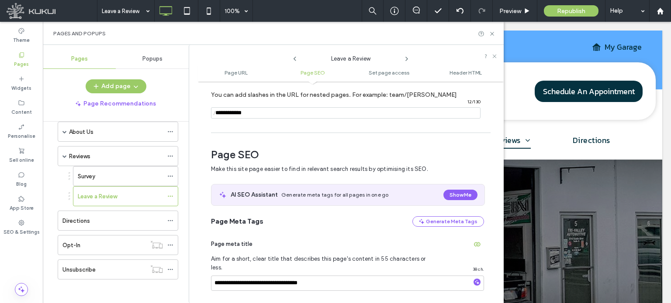
scroll to position [120, 0]
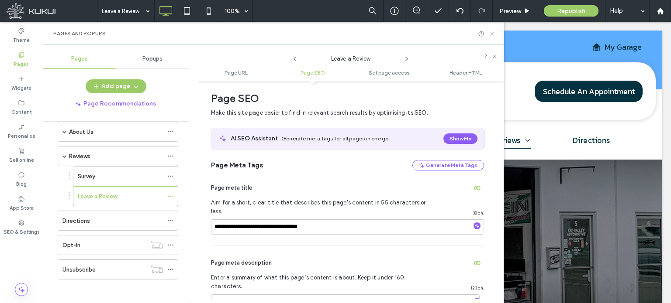
click at [492, 34] on icon at bounding box center [492, 34] width 7 height 7
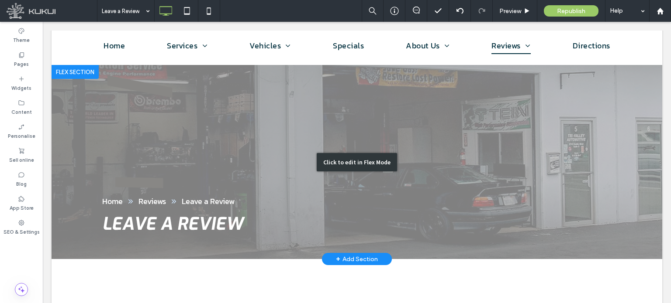
scroll to position [44, 0]
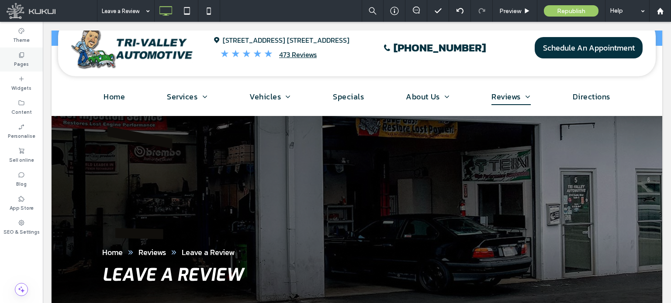
click at [23, 54] on icon at bounding box center [21, 55] width 7 height 7
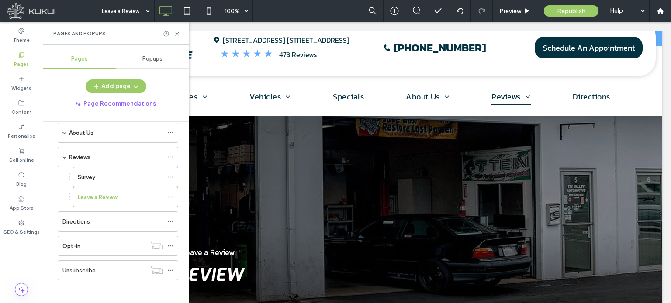
scroll to position [113, 0]
click at [170, 196] on use at bounding box center [170, 196] width 5 height 1
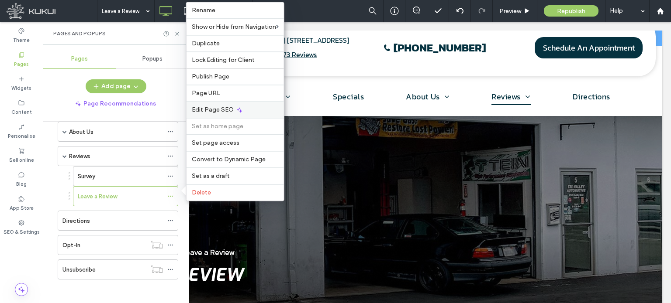
click at [208, 111] on span "Edit Page SEO" at bounding box center [213, 109] width 42 height 7
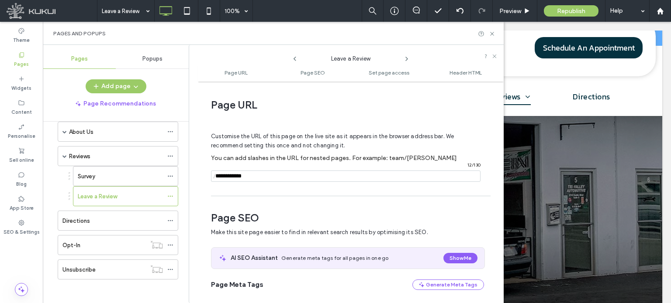
scroll to position [120, 0]
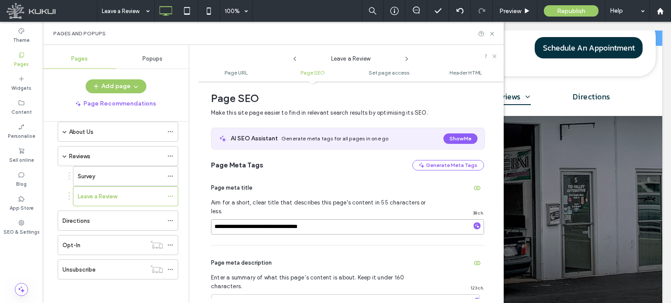
drag, startPoint x: 232, startPoint y: 219, endPoint x: 215, endPoint y: 220, distance: 17.0
click at [215, 220] on input "**********" at bounding box center [347, 227] width 273 height 15
type input "**********"
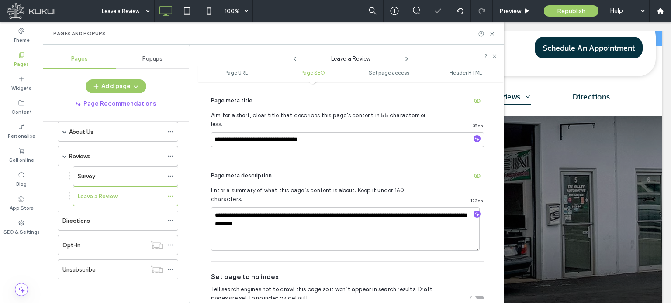
click at [336, 169] on div "Page meta description" at bounding box center [347, 176] width 273 height 14
click at [64, 155] on span at bounding box center [64, 156] width 4 height 4
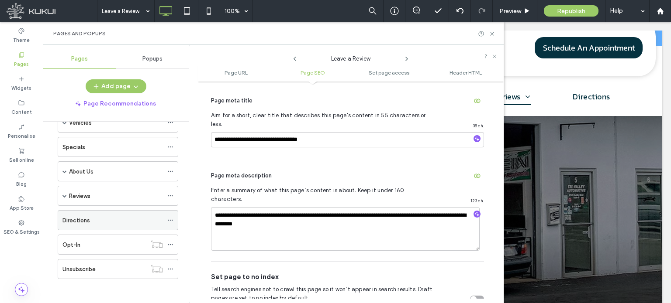
click at [115, 219] on div "Directions" at bounding box center [112, 220] width 100 height 9
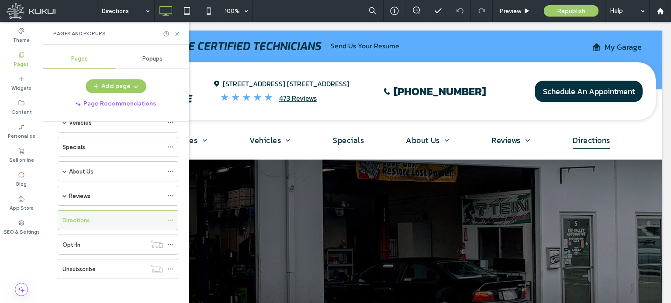
click at [169, 220] on use at bounding box center [170, 220] width 5 height 1
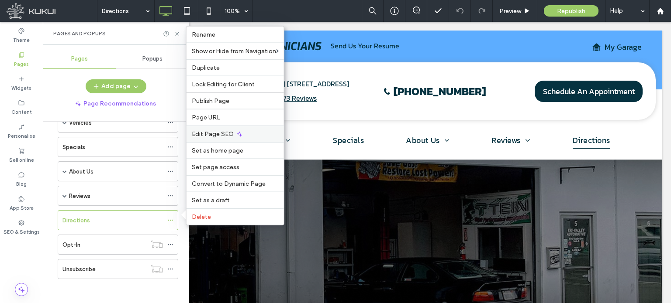
click at [211, 135] on span "Edit Page SEO" at bounding box center [213, 134] width 42 height 7
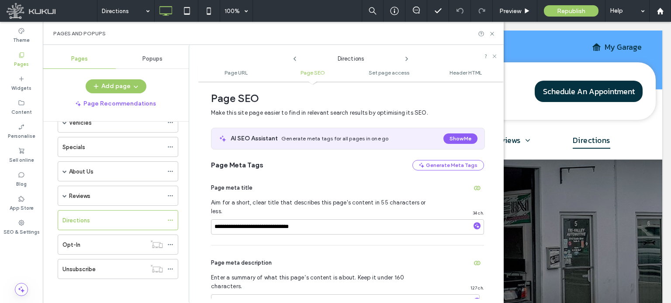
scroll to position [207, 0]
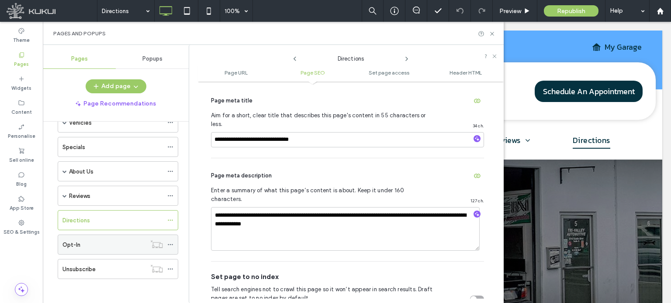
click at [120, 237] on div "Opt-In" at bounding box center [103, 244] width 83 height 19
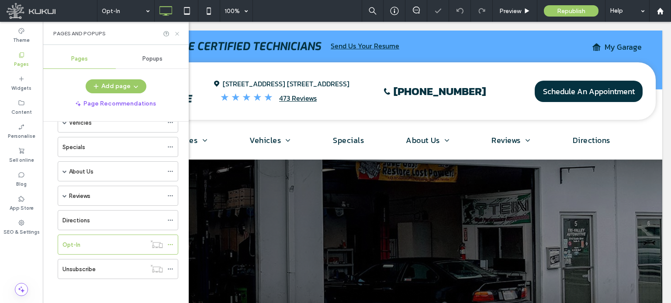
click at [177, 34] on use at bounding box center [176, 33] width 3 height 3
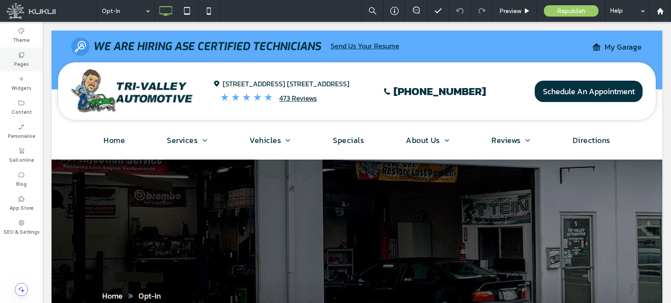
click at [22, 56] on use at bounding box center [21, 54] width 5 height 5
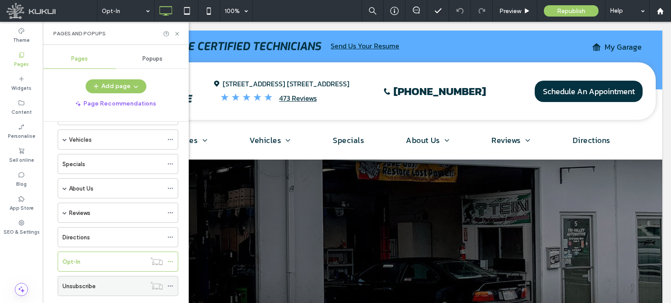
scroll to position [73, 0]
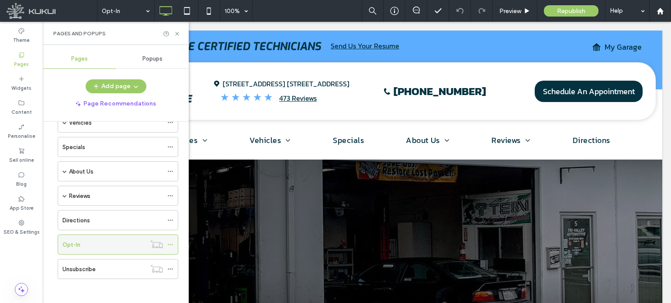
click at [170, 243] on icon at bounding box center [170, 245] width 6 height 6
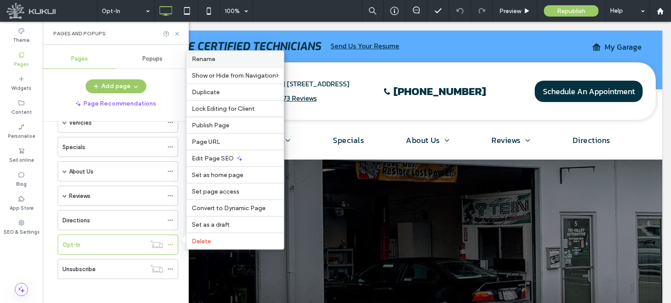
click at [203, 62] on span "Rename" at bounding box center [204, 58] width 24 height 7
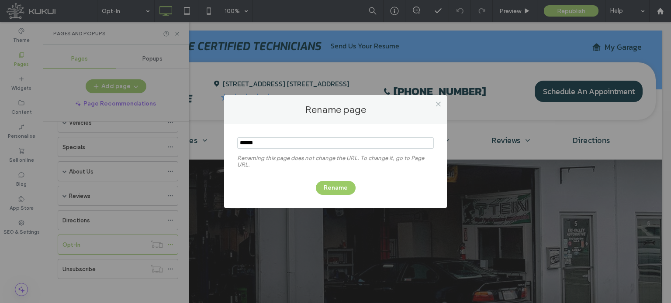
type input "******"
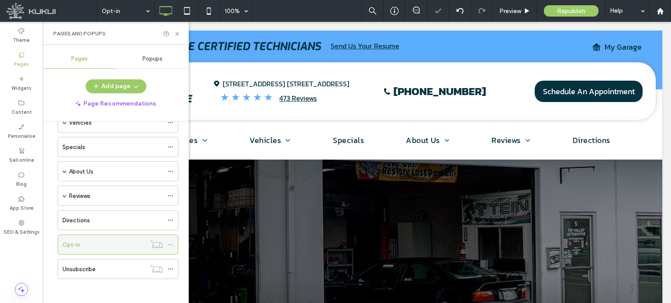
click at [169, 242] on icon at bounding box center [170, 245] width 6 height 6
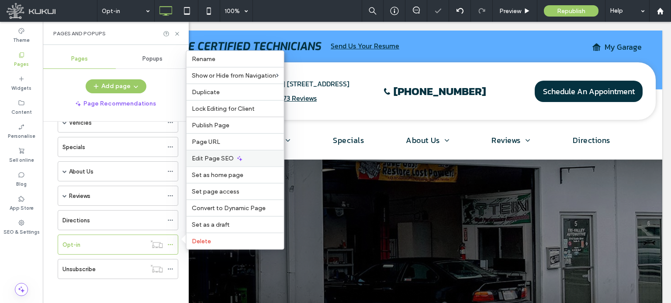
click at [194, 157] on span "Edit Page SEO" at bounding box center [213, 158] width 42 height 7
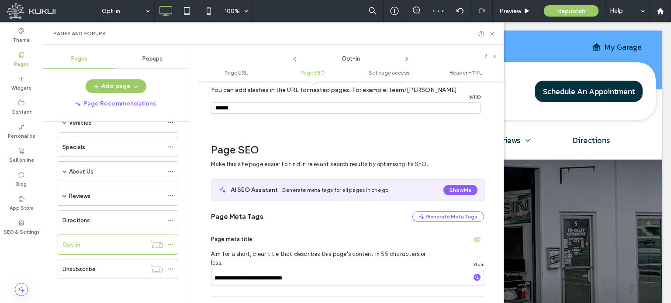
scroll to position [120, 0]
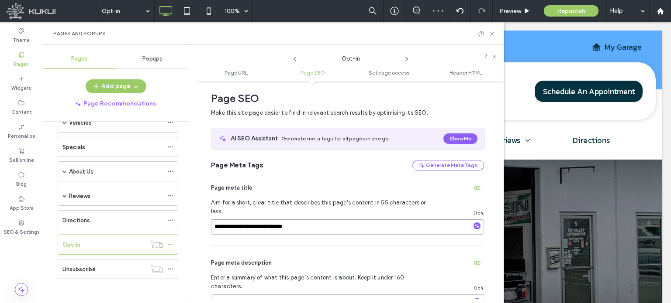
click at [215, 220] on input "**********" at bounding box center [347, 227] width 273 height 15
type input "**********"
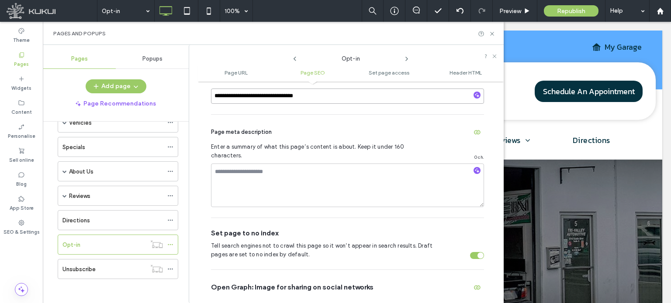
scroll to position [207, 0]
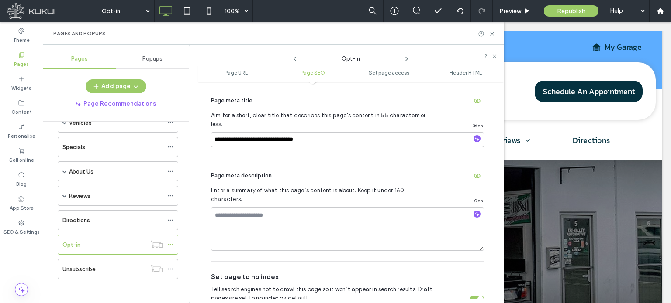
click at [350, 158] on div "Page meta description Enter a summary of what this page’s content is about. Kee…" at bounding box center [347, 209] width 273 height 103
click at [114, 267] on div "Unsubscribe" at bounding box center [103, 269] width 83 height 9
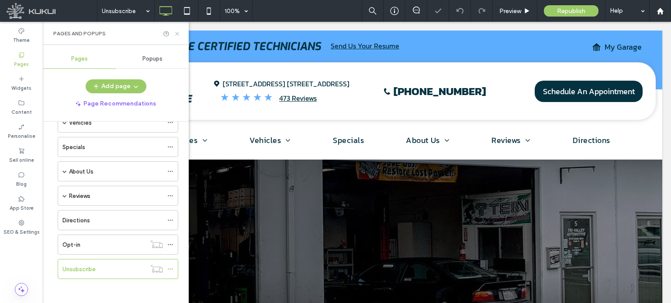
click at [178, 35] on use at bounding box center [176, 33] width 3 height 3
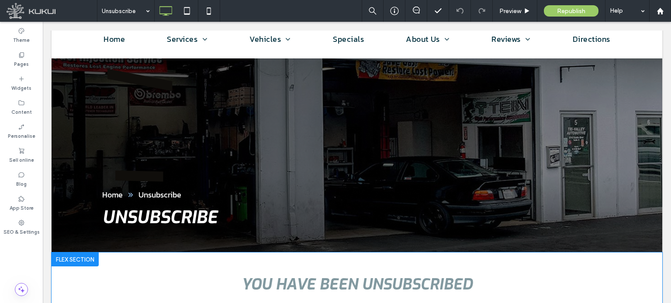
scroll to position [44, 0]
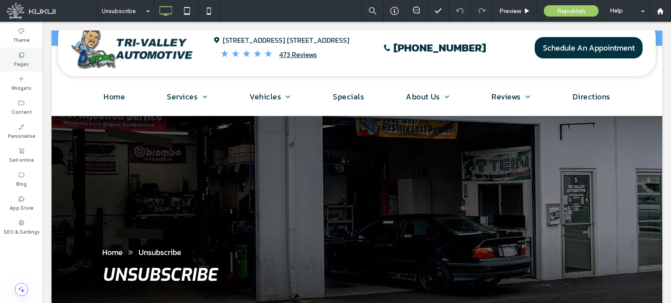
click at [23, 55] on icon at bounding box center [21, 55] width 7 height 7
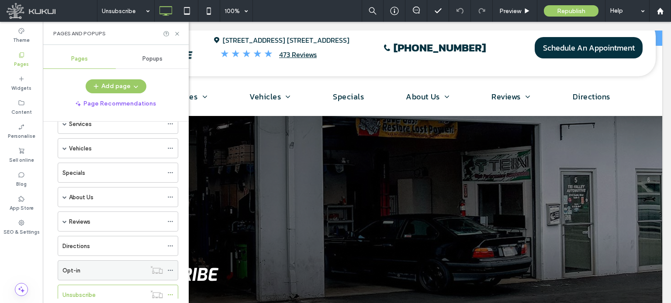
scroll to position [73, 0]
click at [169, 266] on icon at bounding box center [170, 269] width 6 height 6
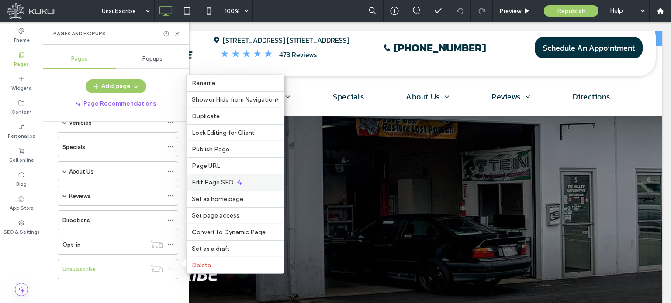
click at [211, 184] on span "Edit Page SEO" at bounding box center [213, 182] width 42 height 7
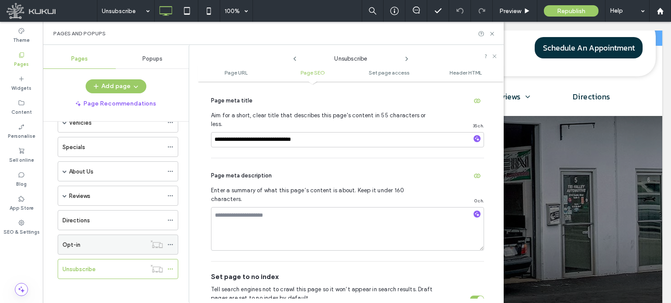
scroll to position [0, 0]
click at [491, 33] on icon at bounding box center [492, 34] width 7 height 7
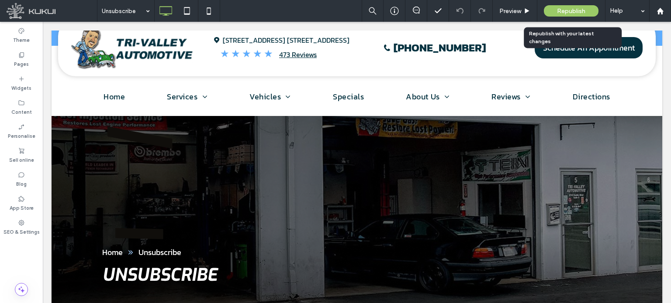
click at [561, 13] on span "Republish" at bounding box center [571, 10] width 28 height 7
